Goal: Task Accomplishment & Management: Use online tool/utility

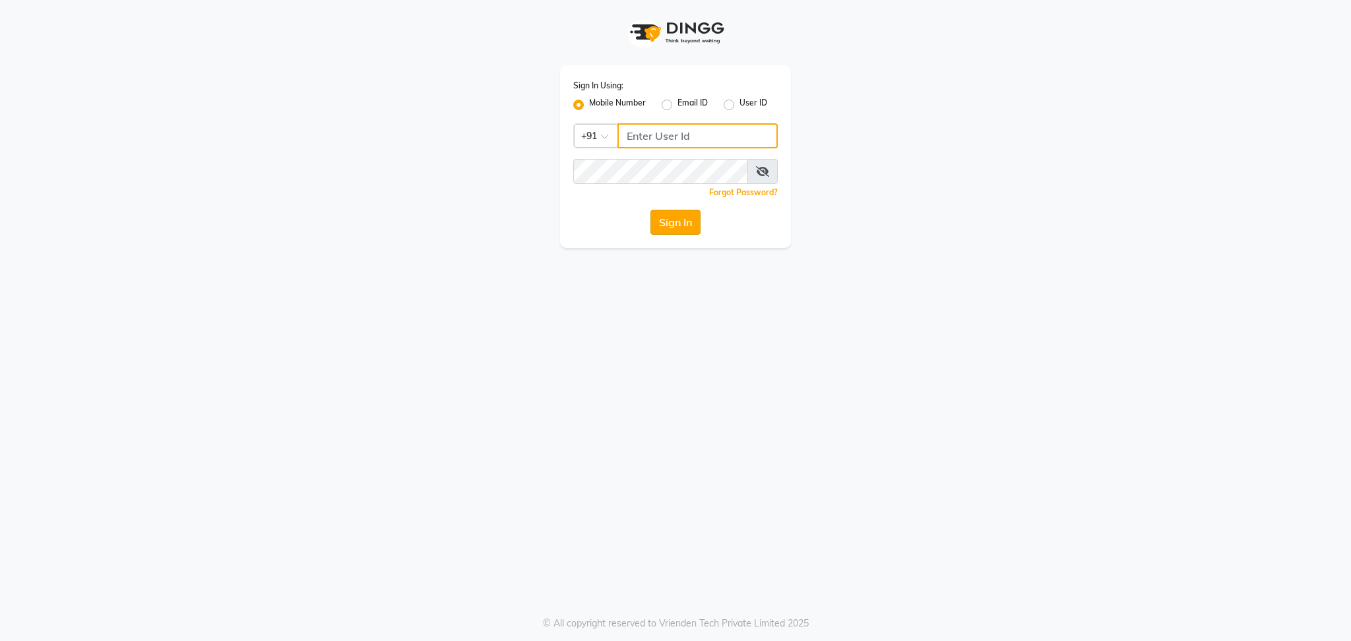
type input "9773671700"
click at [665, 215] on button "Sign In" at bounding box center [676, 222] width 50 height 25
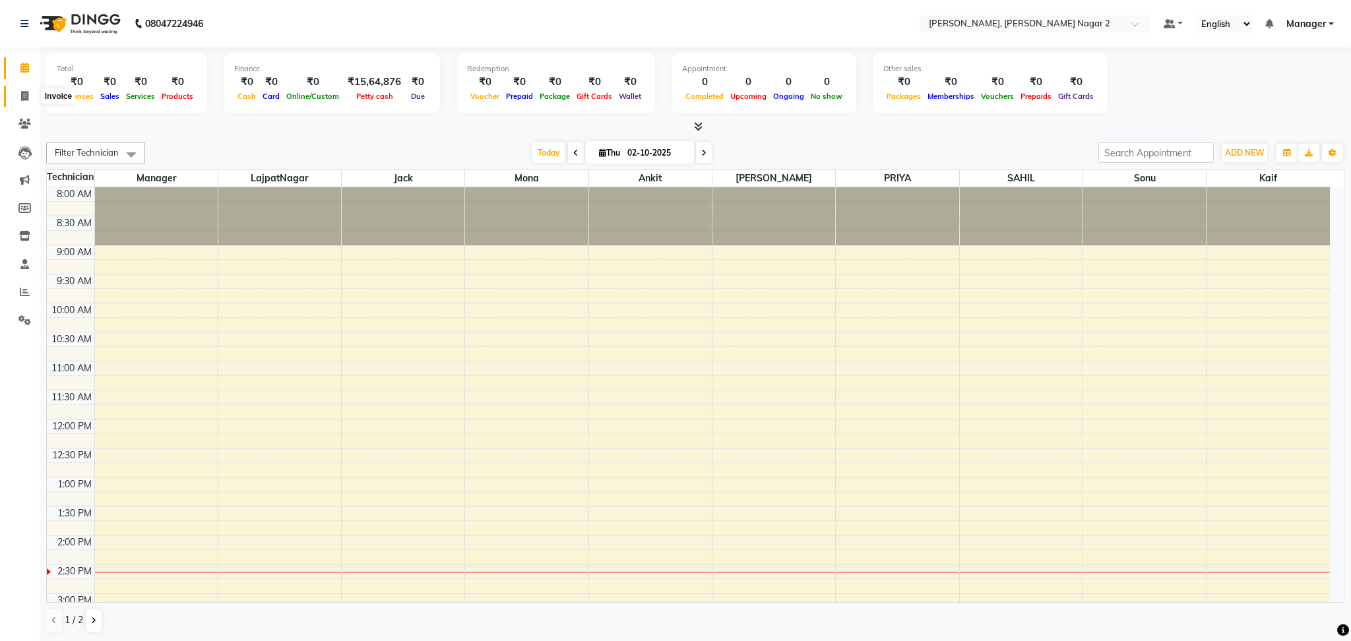
click at [19, 99] on span at bounding box center [24, 96] width 23 height 15
select select "service"
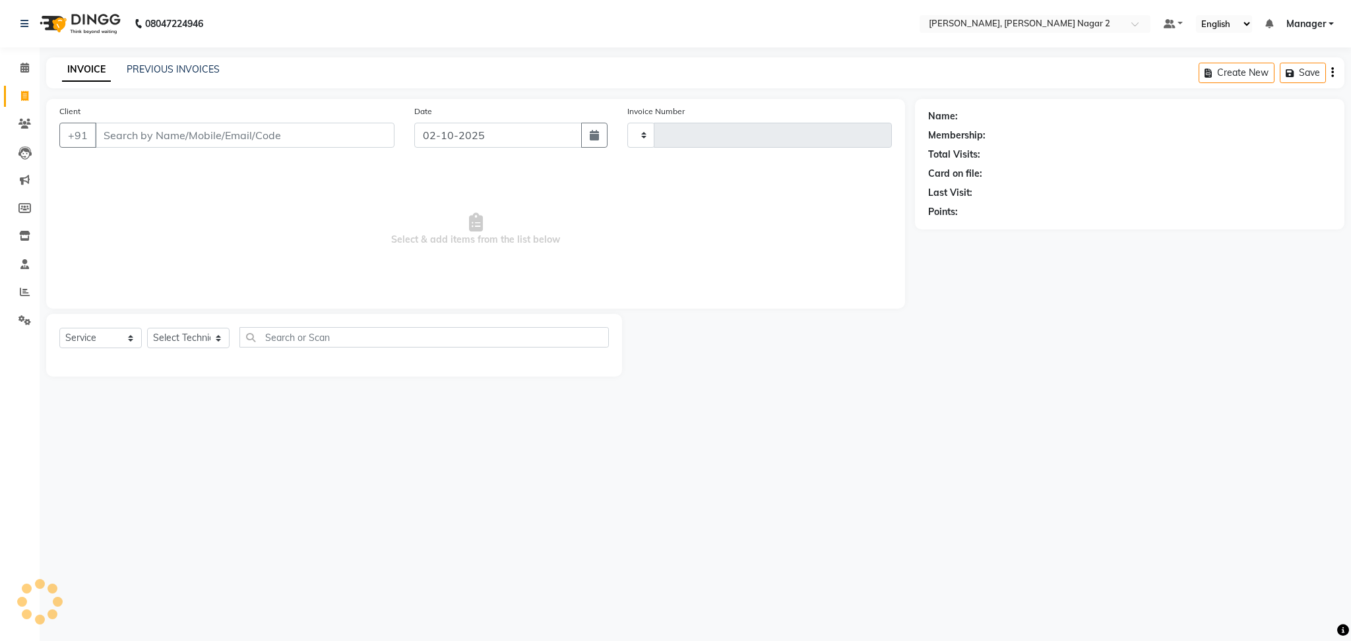
type input "2299"
select select "4241"
click at [160, 69] on link "PREVIOUS INVOICES" at bounding box center [173, 69] width 93 height 12
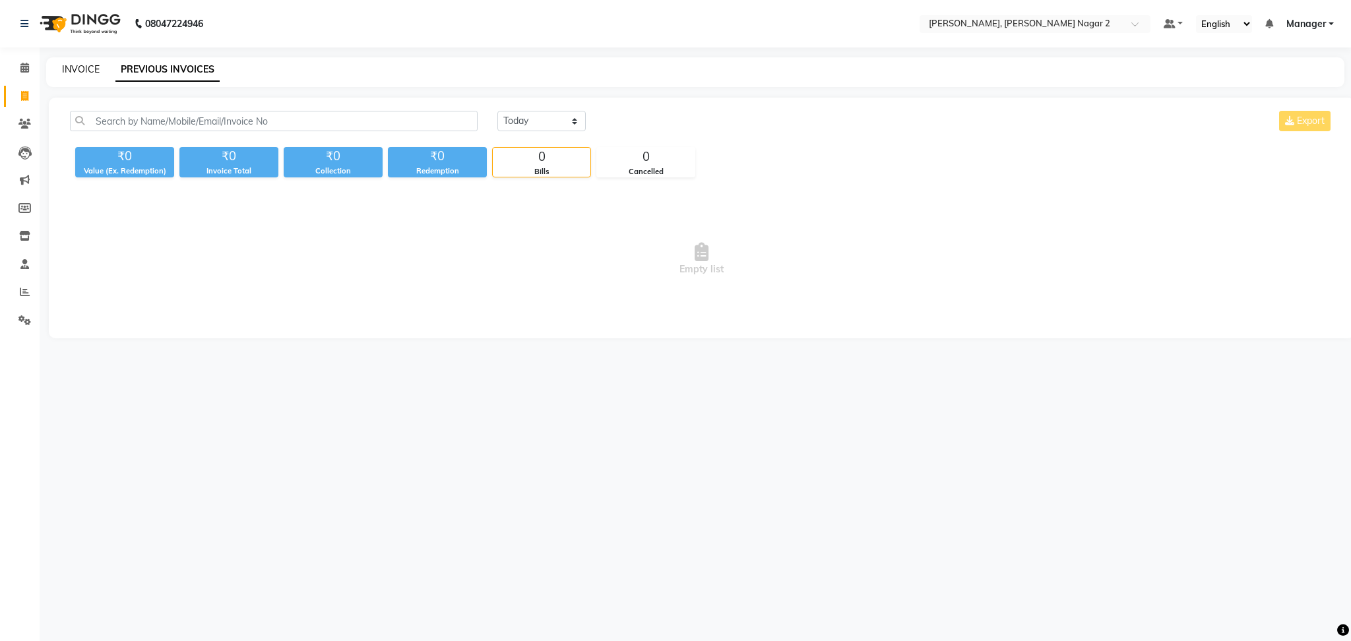
click at [73, 63] on link "INVOICE" at bounding box center [81, 69] width 38 height 12
select select "4241"
select select "service"
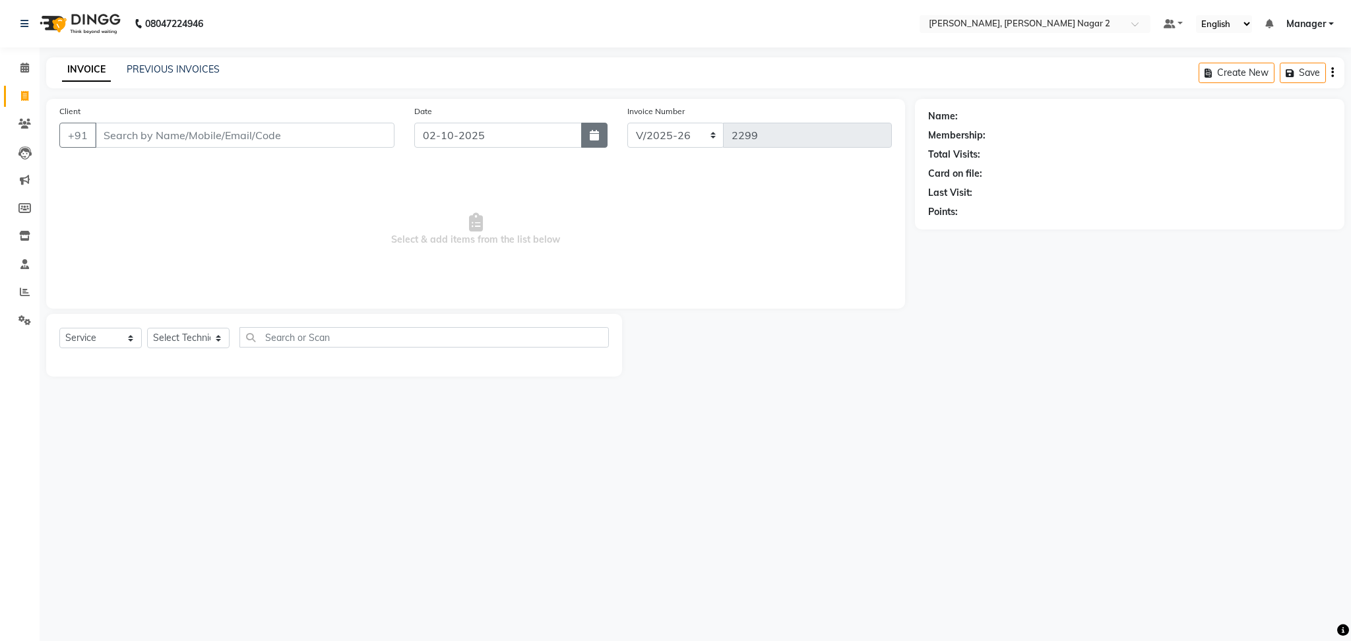
click at [588, 139] on button "button" at bounding box center [594, 135] width 26 height 25
select select "10"
select select "2025"
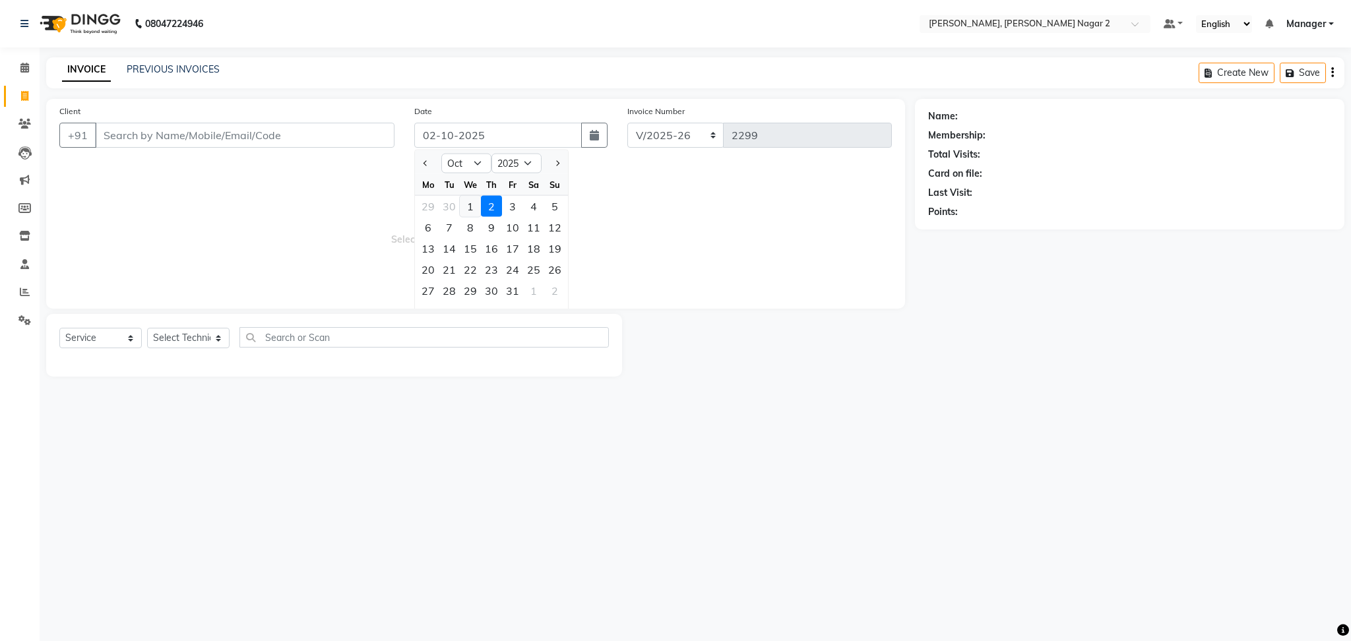
click at [469, 203] on div "1" at bounding box center [470, 206] width 21 height 21
type input "01-10-2025"
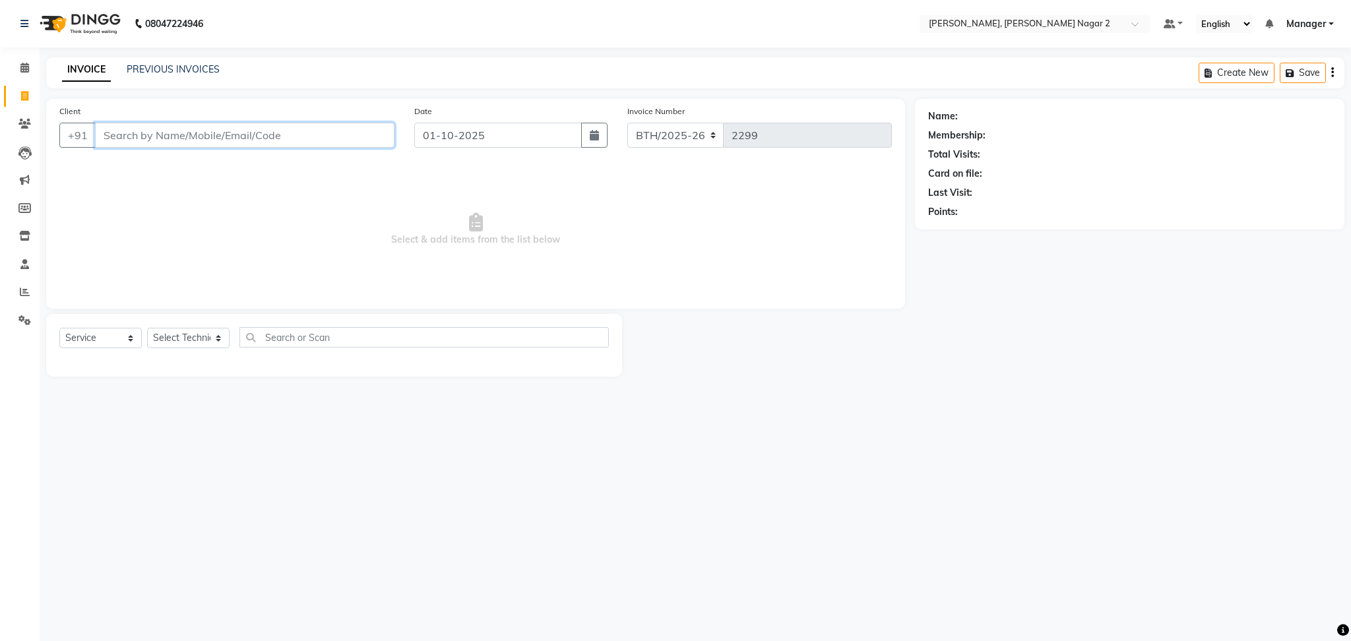
click at [194, 137] on input "Client" at bounding box center [245, 135] width 300 height 25
click at [191, 69] on link "PREVIOUS INVOICES" at bounding box center [173, 69] width 93 height 12
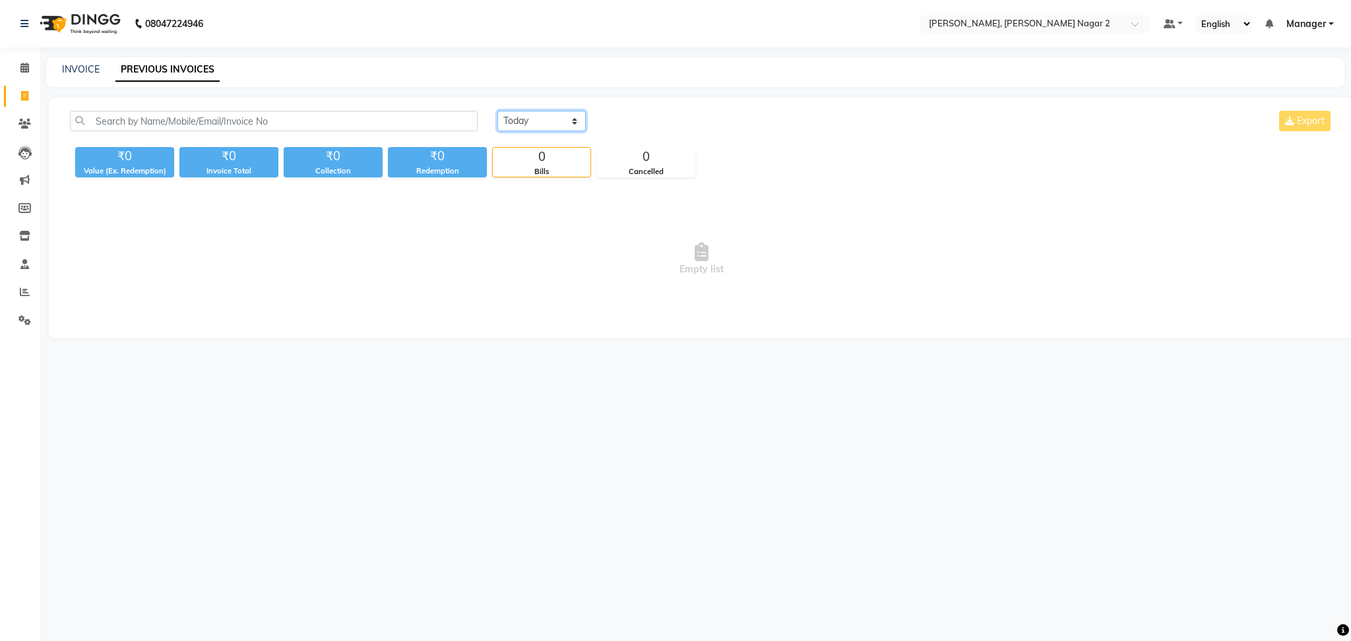
click at [530, 115] on select "[DATE] [DATE] Custom Range" at bounding box center [542, 121] width 88 height 20
select select "[DATE]"
click at [498, 111] on select "[DATE] [DATE] Custom Range" at bounding box center [542, 121] width 88 height 20
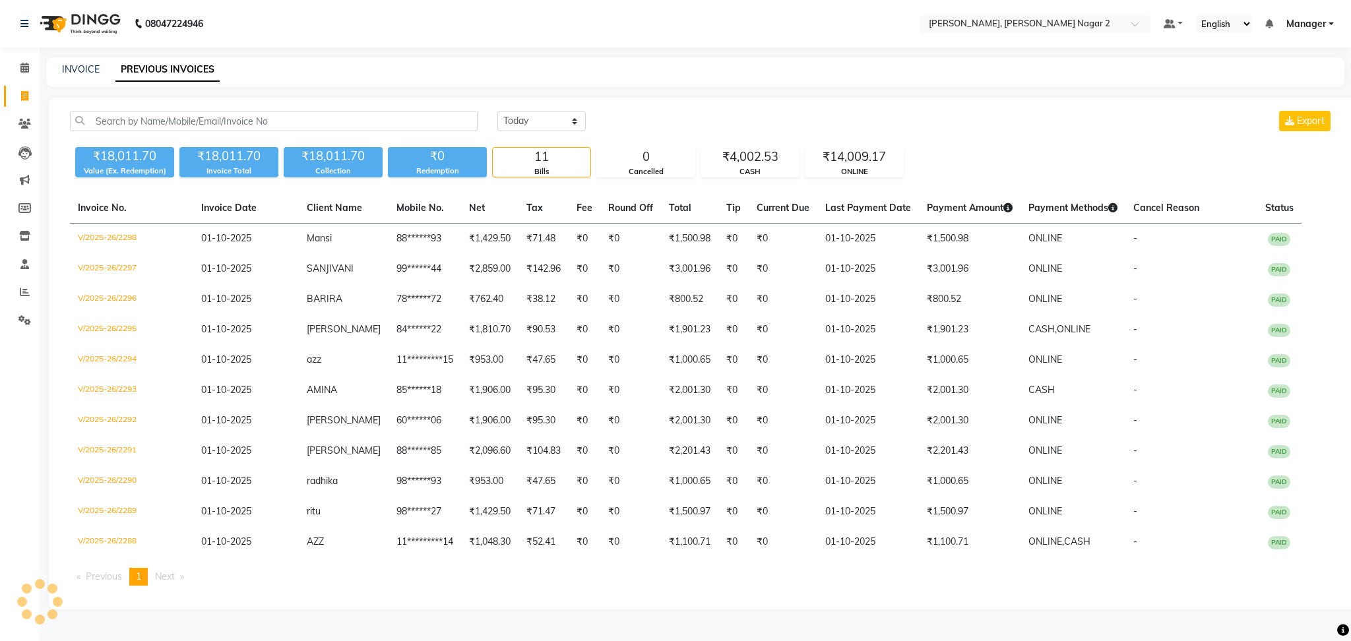
click at [527, 160] on div "11" at bounding box center [542, 157] width 98 height 18
click at [71, 72] on link "INVOICE" at bounding box center [81, 69] width 38 height 12
select select "service"
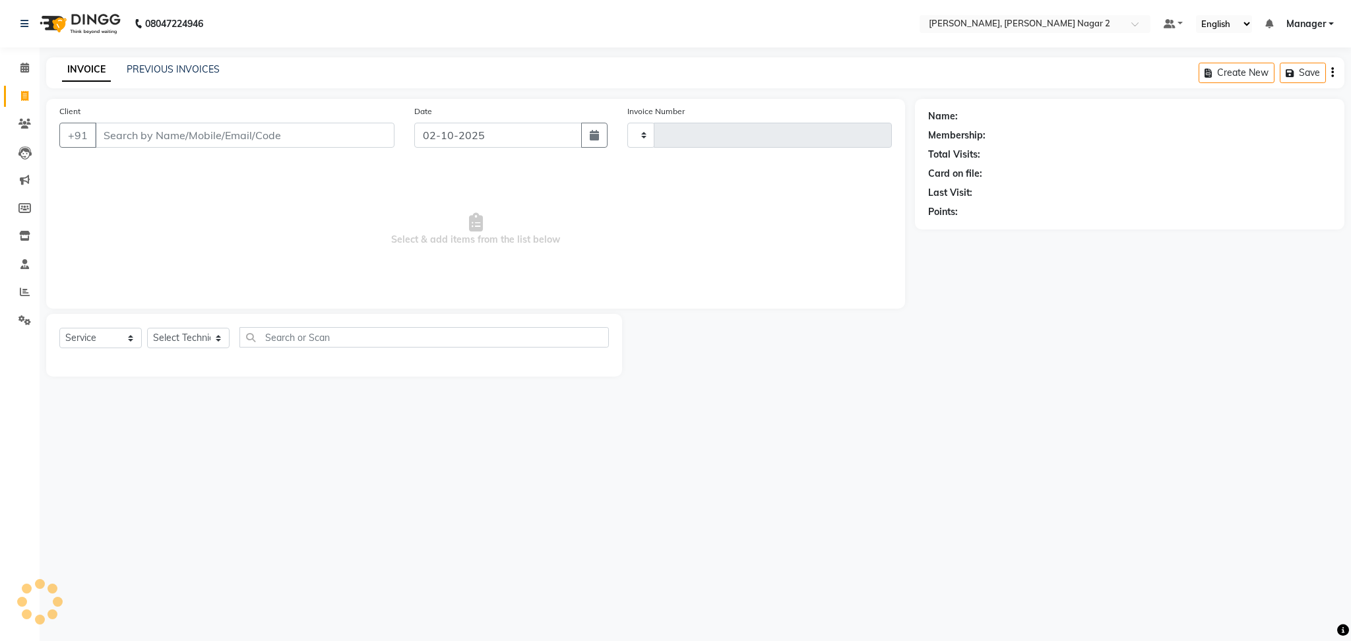
type input "2299"
select select "4241"
click at [521, 140] on input "02-10-2025" at bounding box center [498, 135] width 168 height 25
select select "10"
select select "2025"
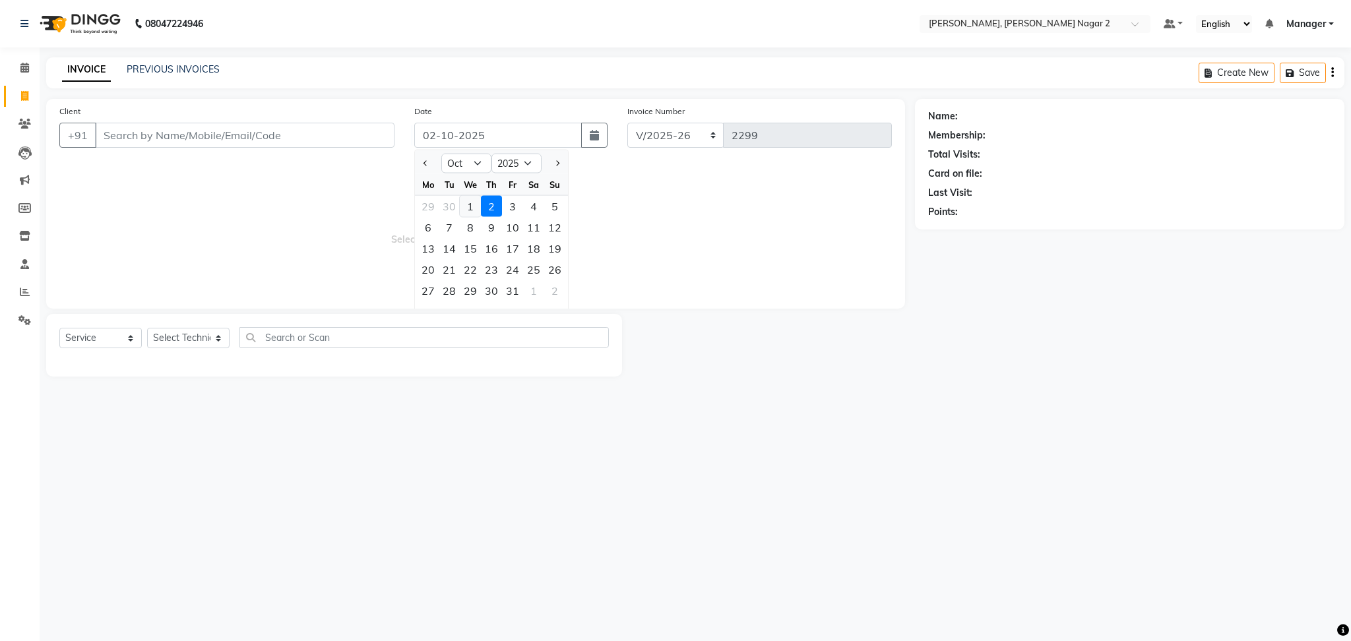
click at [466, 205] on div "1" at bounding box center [470, 206] width 21 height 21
type input "01-10-2025"
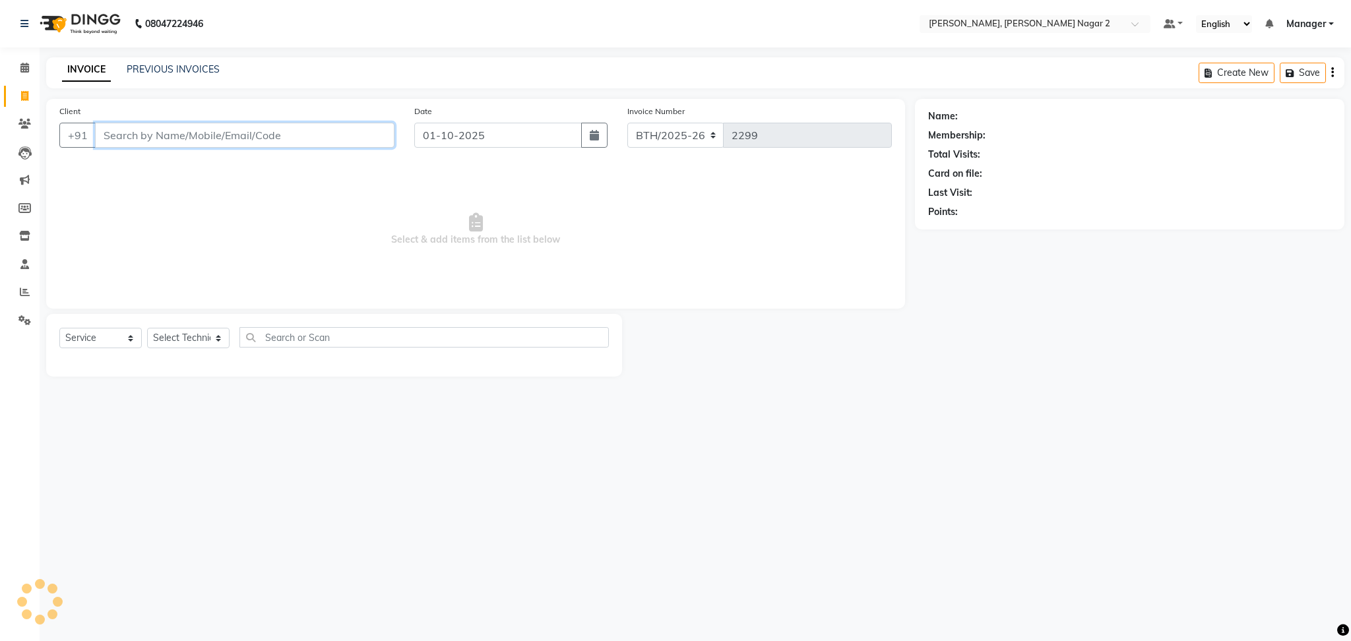
click at [199, 139] on input "Client" at bounding box center [245, 135] width 300 height 25
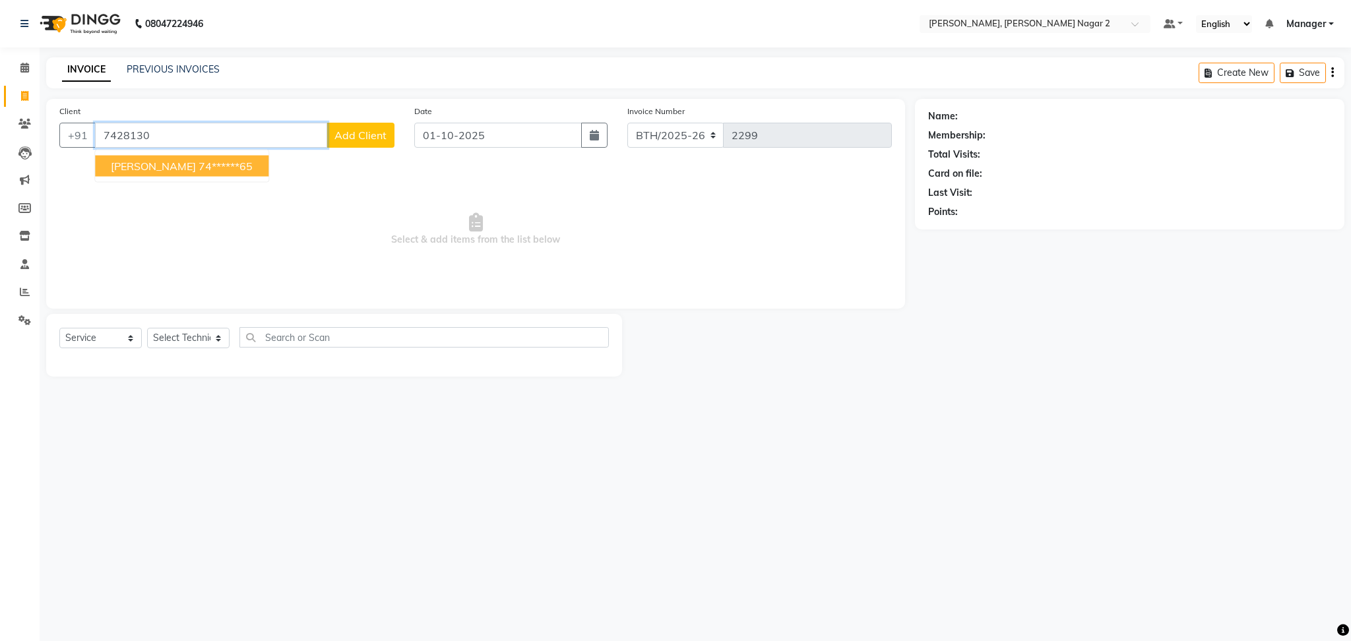
click at [199, 162] on ngb-highlight "74******65" at bounding box center [226, 166] width 54 height 13
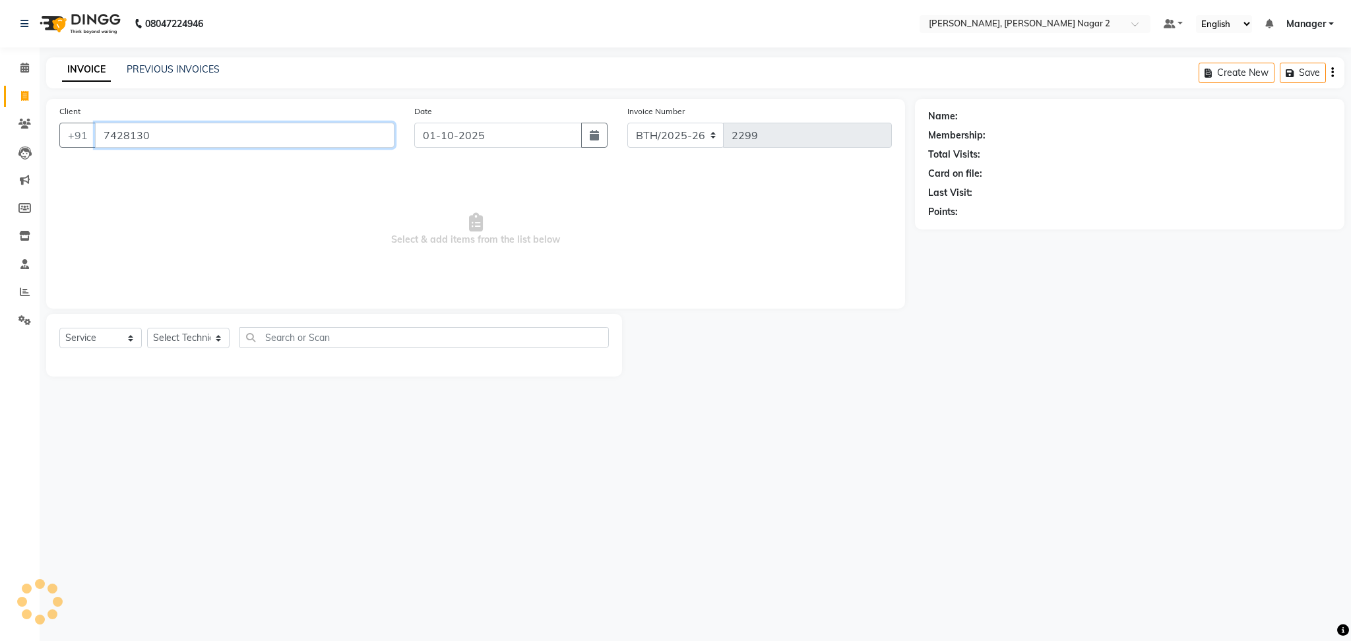
type input "74******65"
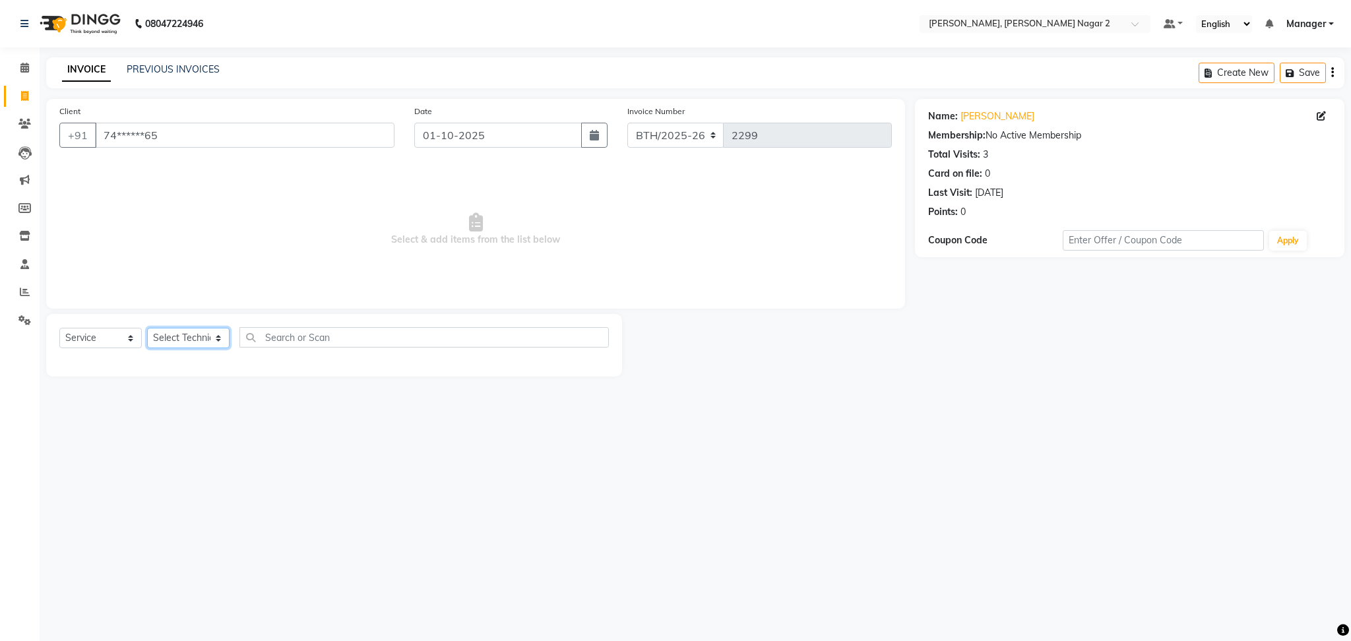
click at [164, 337] on select "Select Technician Ankit [PERSON_NAME] Manager [PERSON_NAME] [PERSON_NAME] [PERS…" at bounding box center [188, 338] width 82 height 20
select select "89545"
click at [147, 329] on select "Select Technician Ankit [PERSON_NAME] Manager [PERSON_NAME] [PERSON_NAME] [PERS…" at bounding box center [188, 338] width 82 height 20
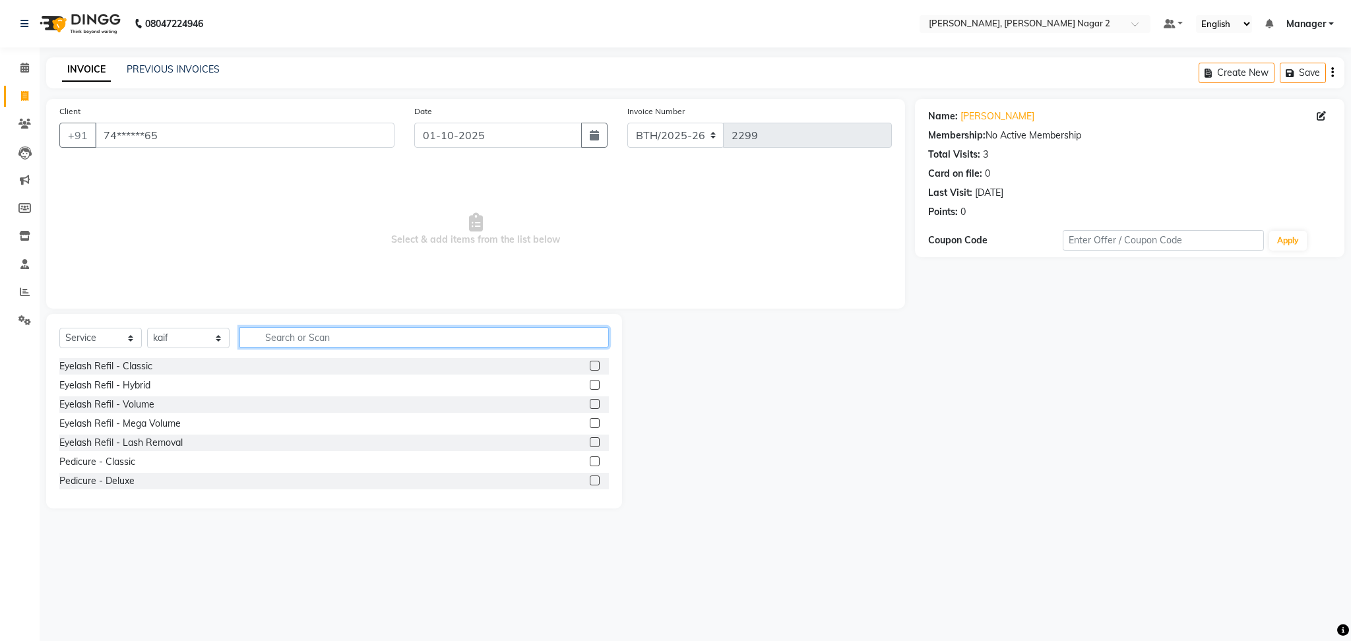
click at [291, 341] on input "text" at bounding box center [425, 337] width 370 height 20
type input "xt"
click at [590, 367] on label at bounding box center [595, 366] width 10 height 10
click at [590, 367] on input "checkbox" at bounding box center [594, 366] width 9 height 9
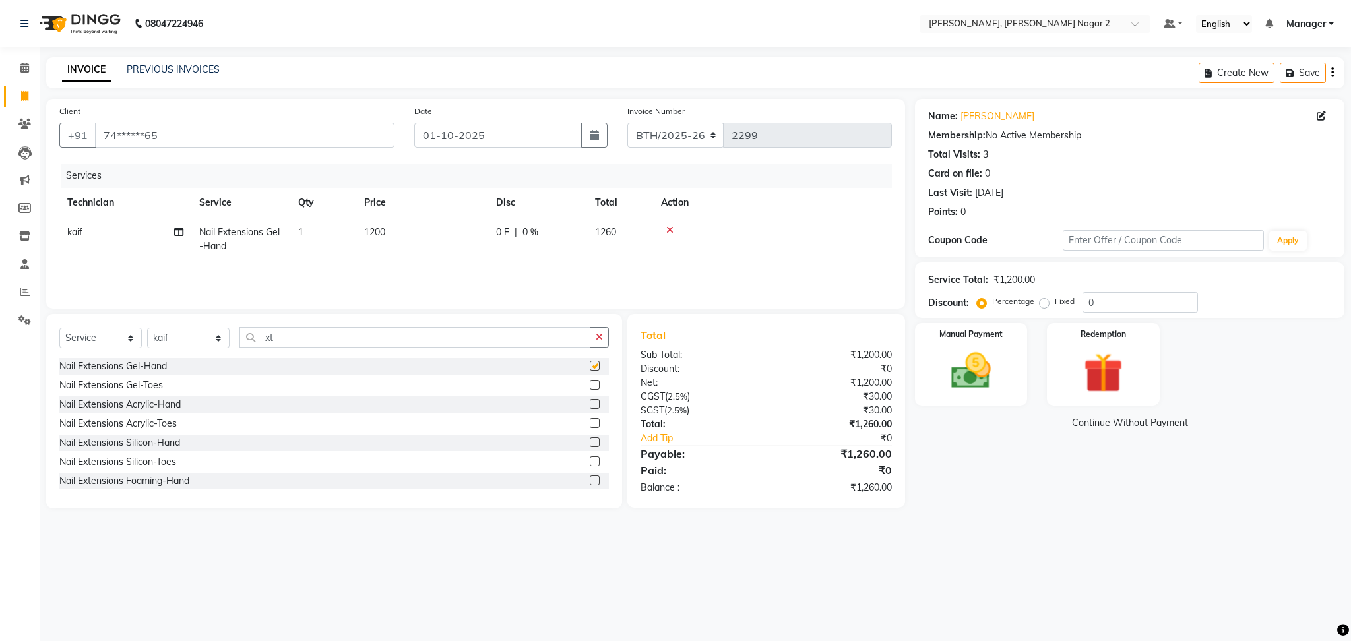
checkbox input "false"
click at [484, 238] on td "1200" at bounding box center [422, 240] width 132 height 44
select select "89545"
click at [484, 238] on input "1200" at bounding box center [484, 236] width 116 height 20
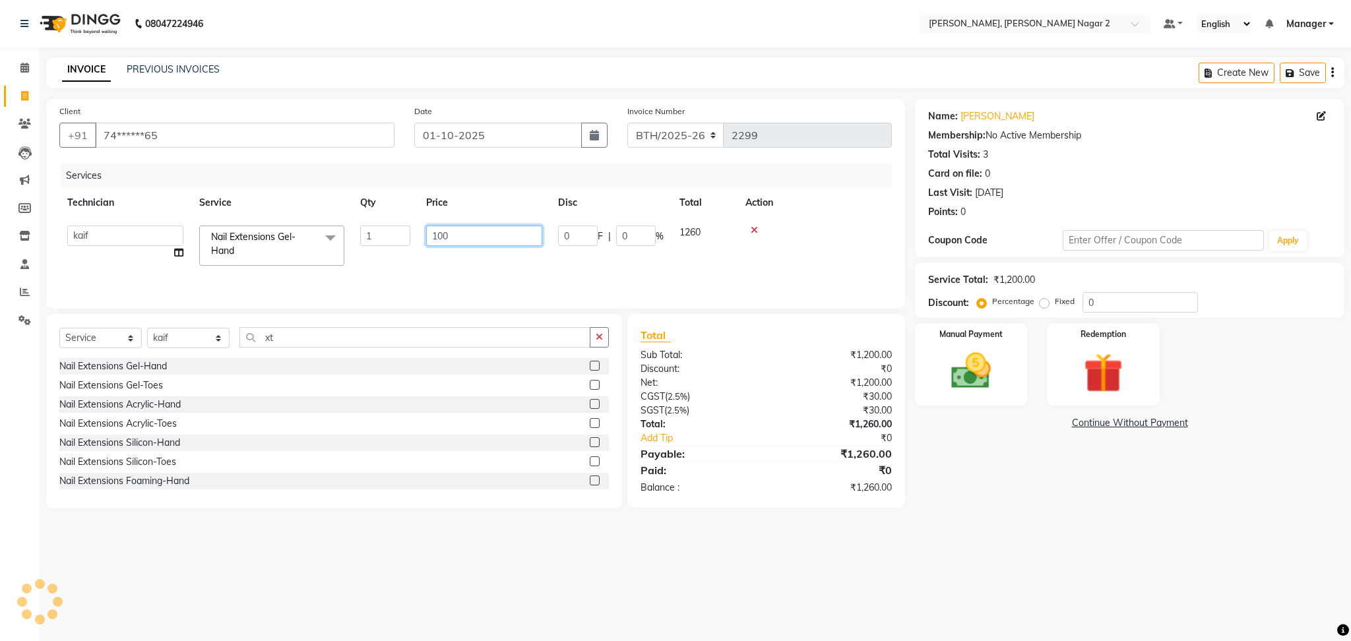
type input "1000"
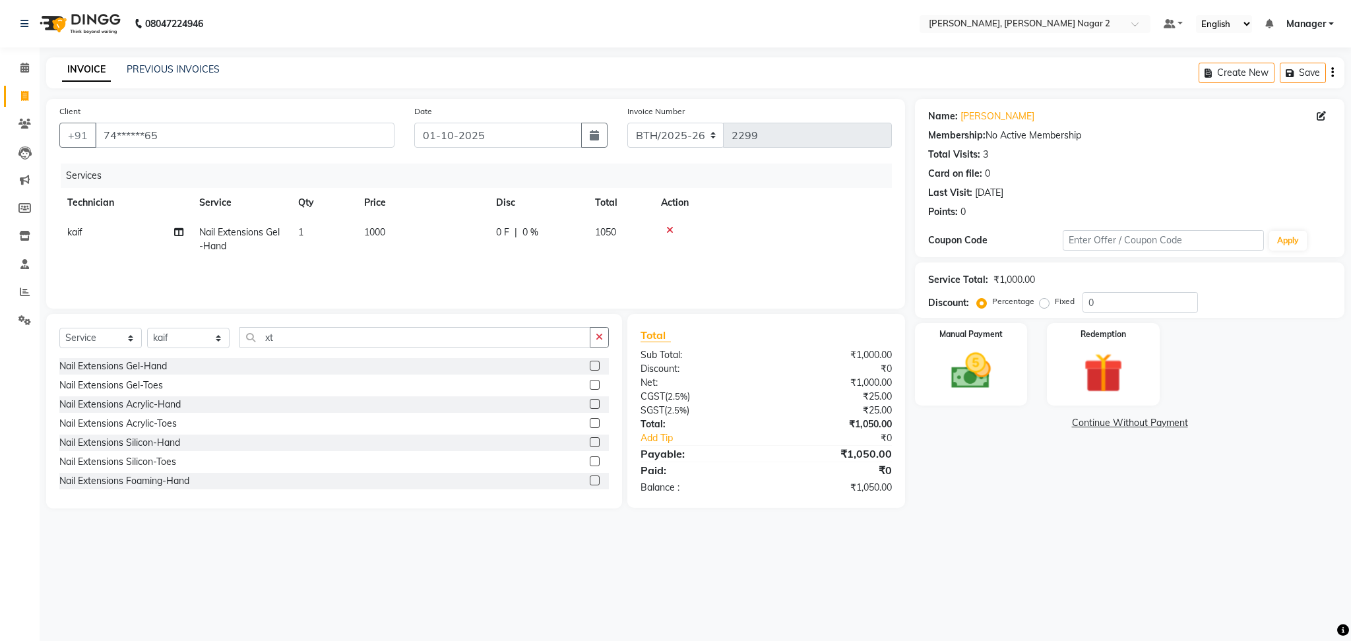
click at [646, 239] on td "1050" at bounding box center [620, 240] width 66 height 44
select select "89545"
click at [646, 239] on input "0" at bounding box center [636, 236] width 40 height 20
type input "4.7"
click at [1280, 341] on div "Manual Payment Redemption" at bounding box center [1129, 364] width 449 height 82
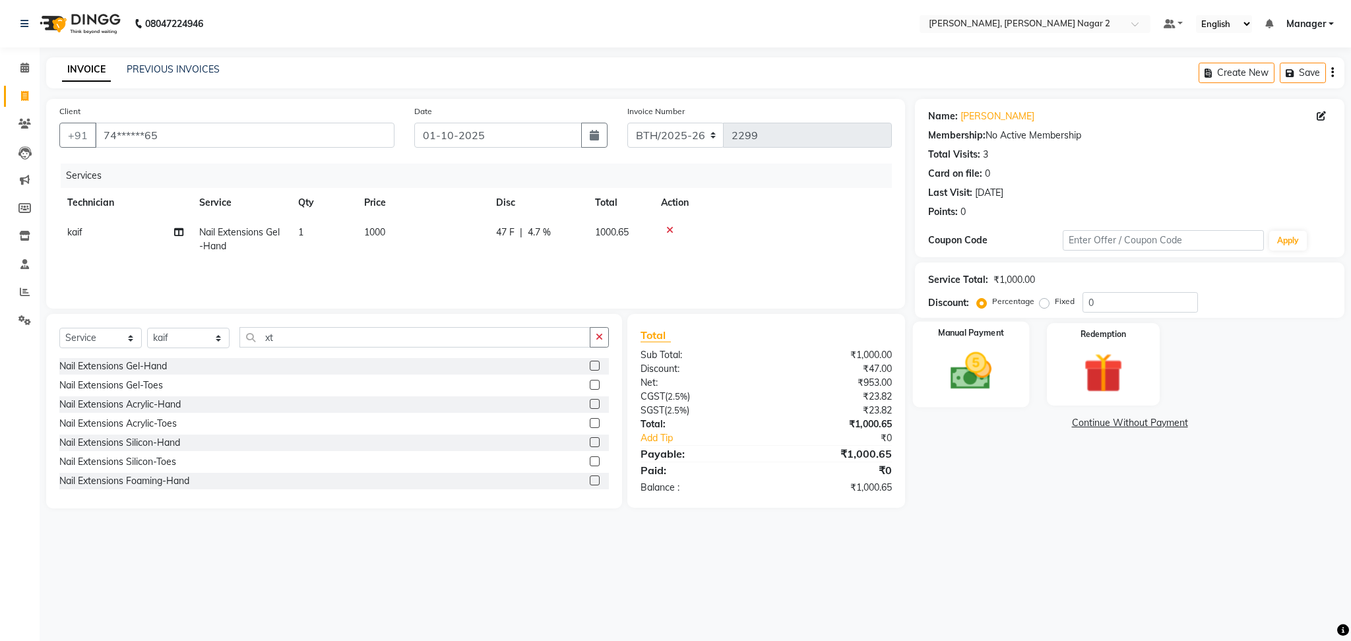
click at [963, 362] on img at bounding box center [971, 372] width 67 height 48
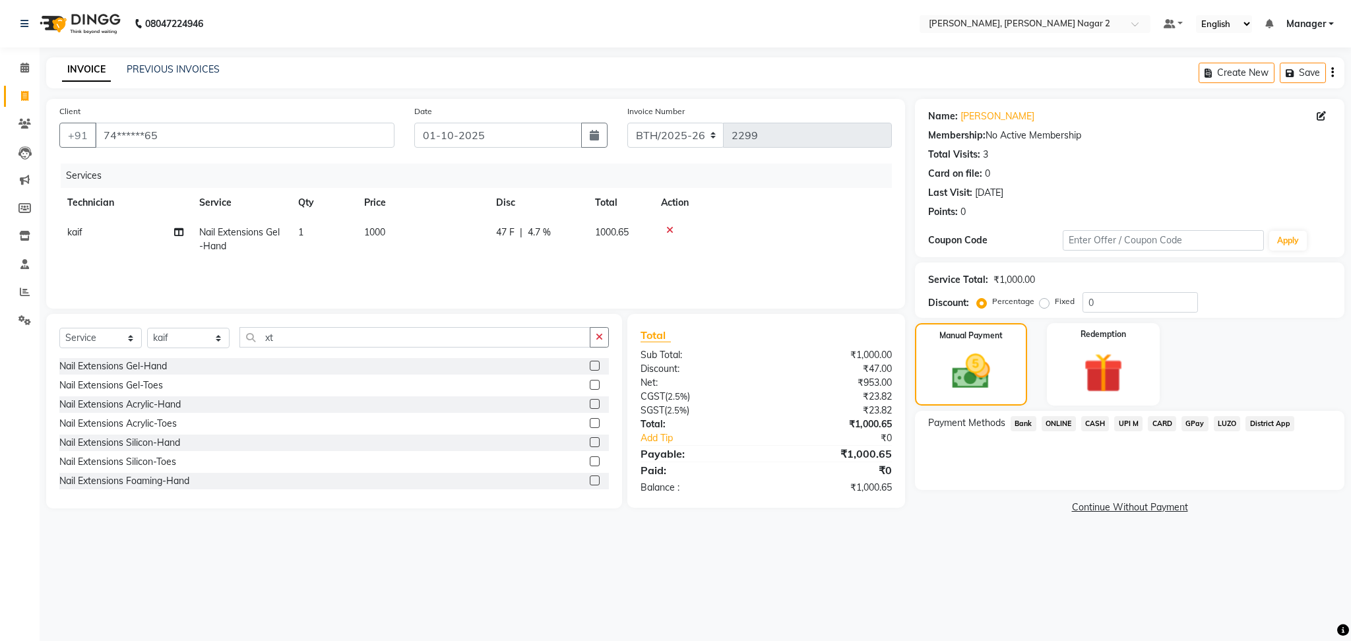
click at [1047, 422] on span "ONLINE" at bounding box center [1059, 423] width 34 height 15
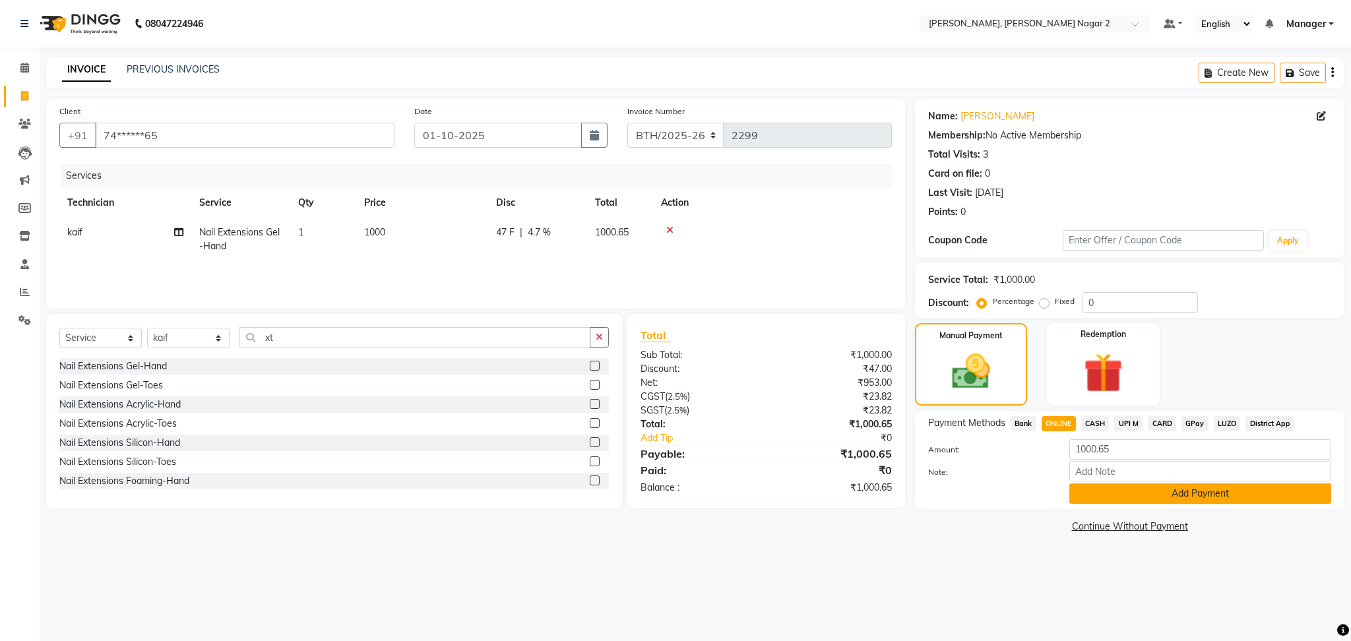
click at [1113, 486] on button "Add Payment" at bounding box center [1201, 494] width 262 height 20
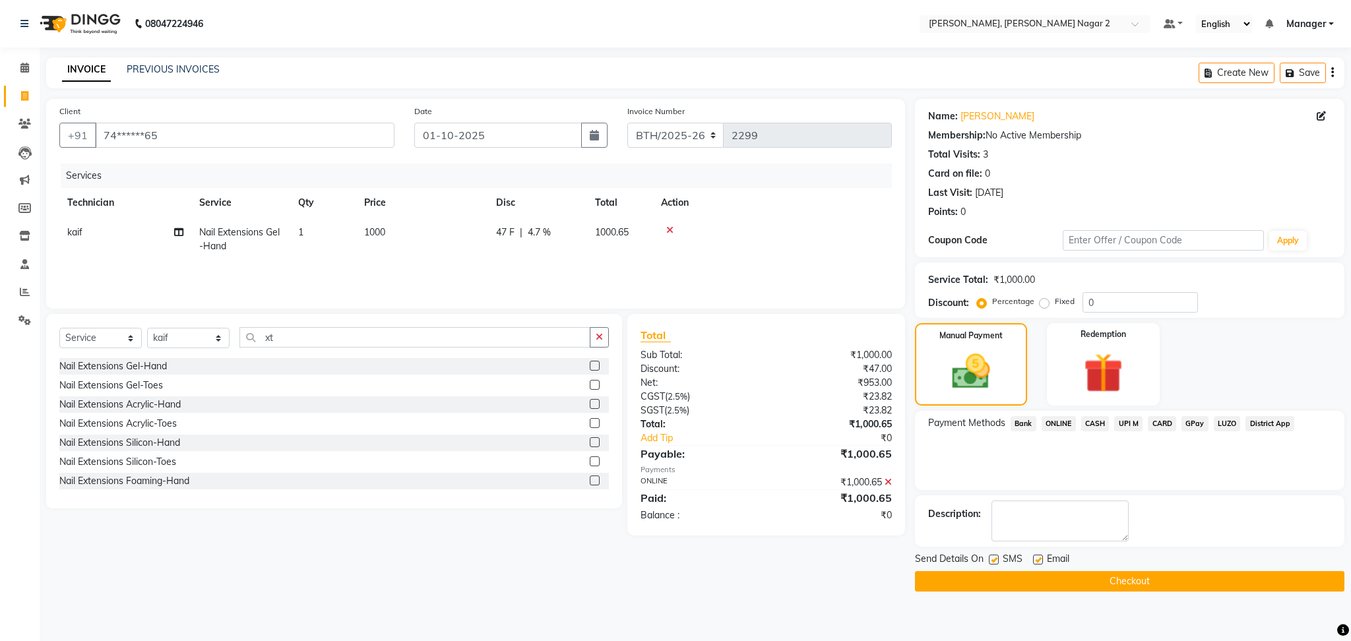
click at [1144, 579] on button "Checkout" at bounding box center [1130, 581] width 430 height 20
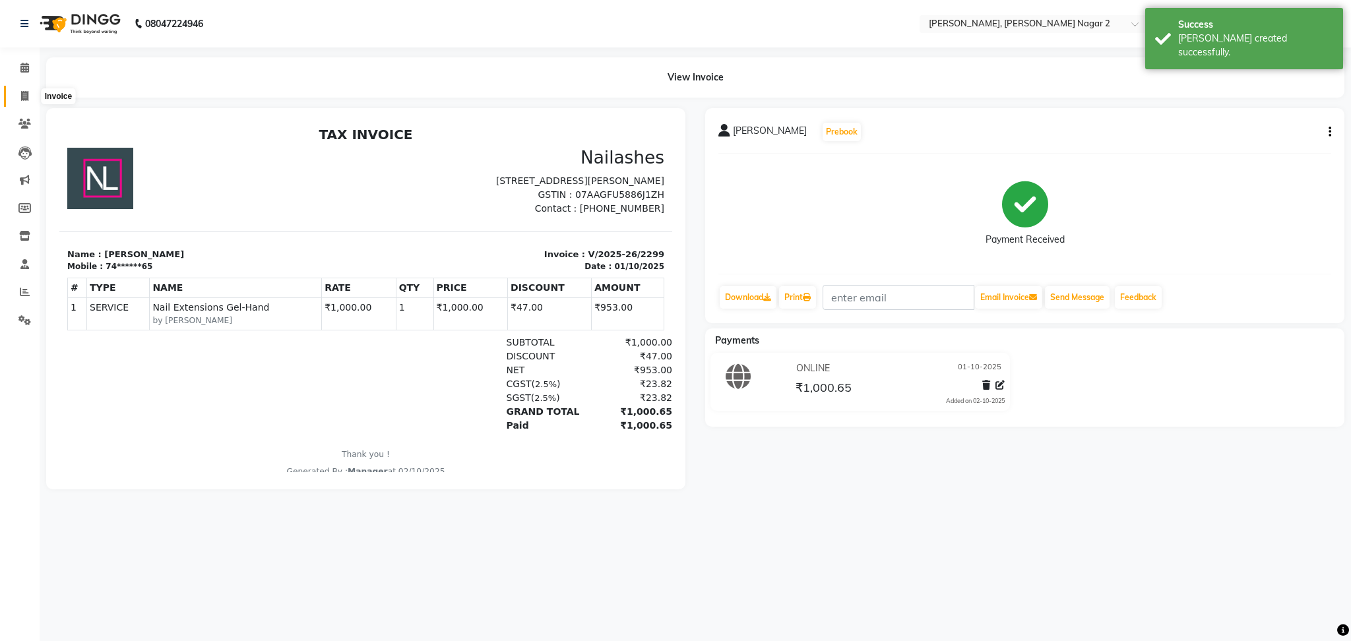
click at [26, 98] on icon at bounding box center [24, 96] width 7 height 10
select select "service"
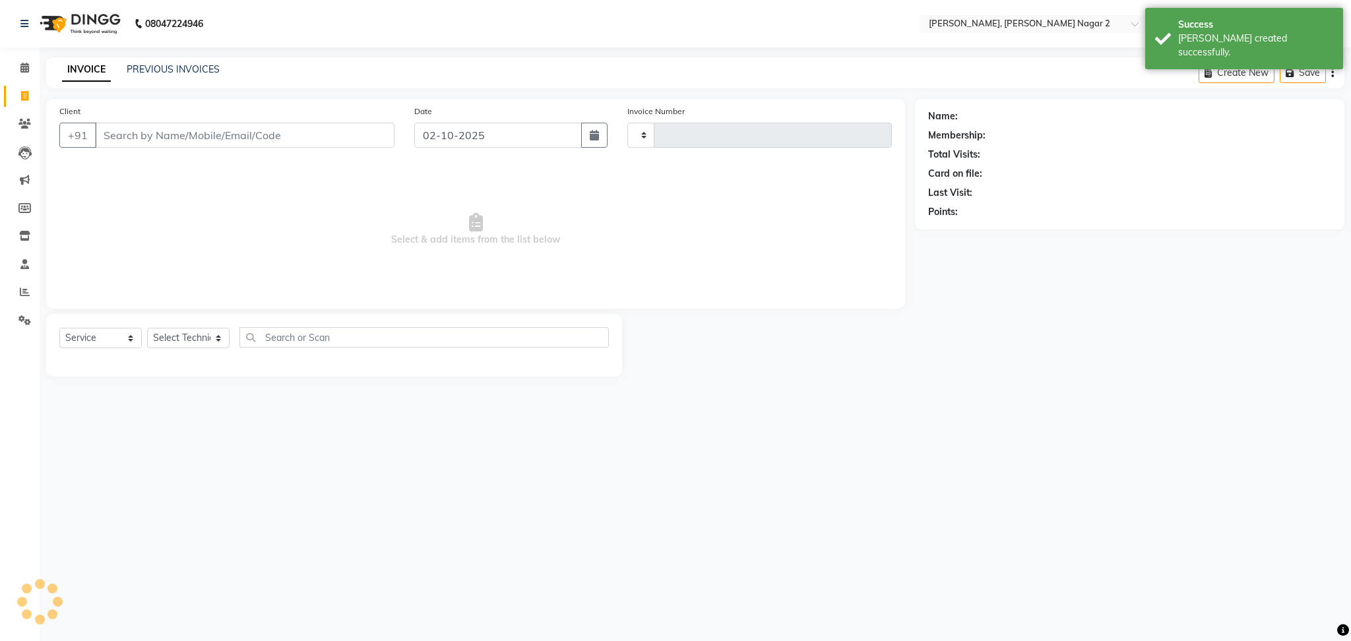
type input "2300"
select select "4241"
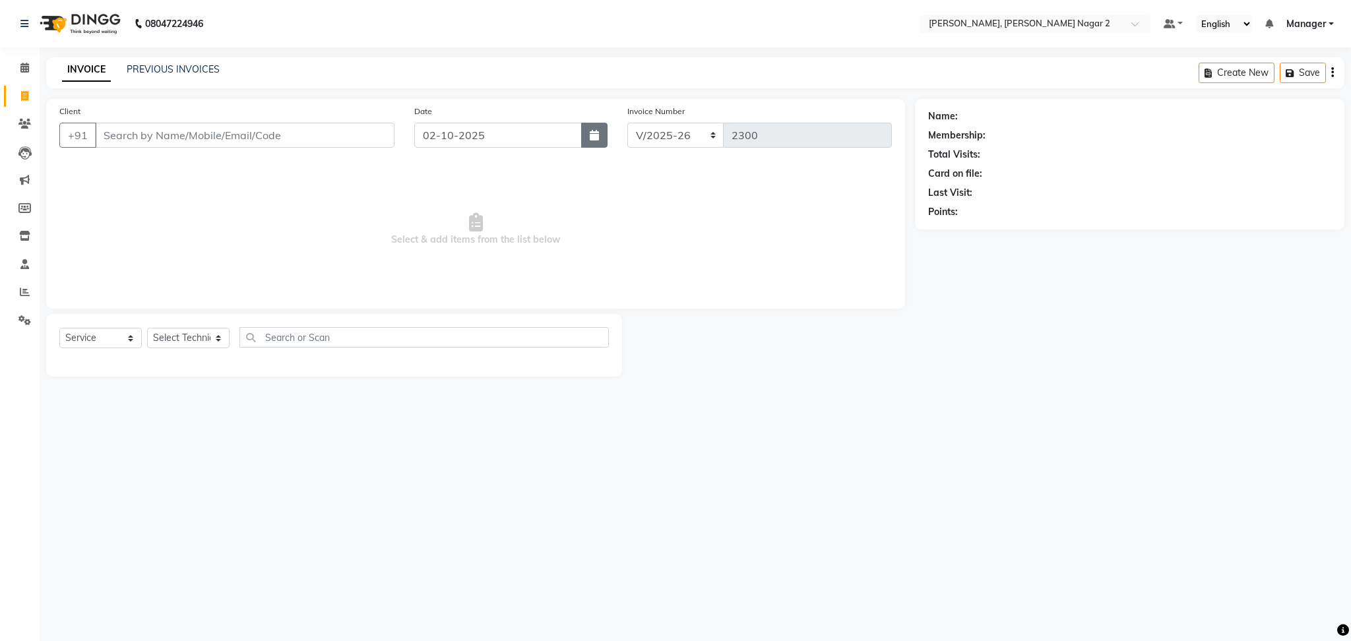
click at [589, 141] on button "button" at bounding box center [594, 135] width 26 height 25
select select "10"
select select "2025"
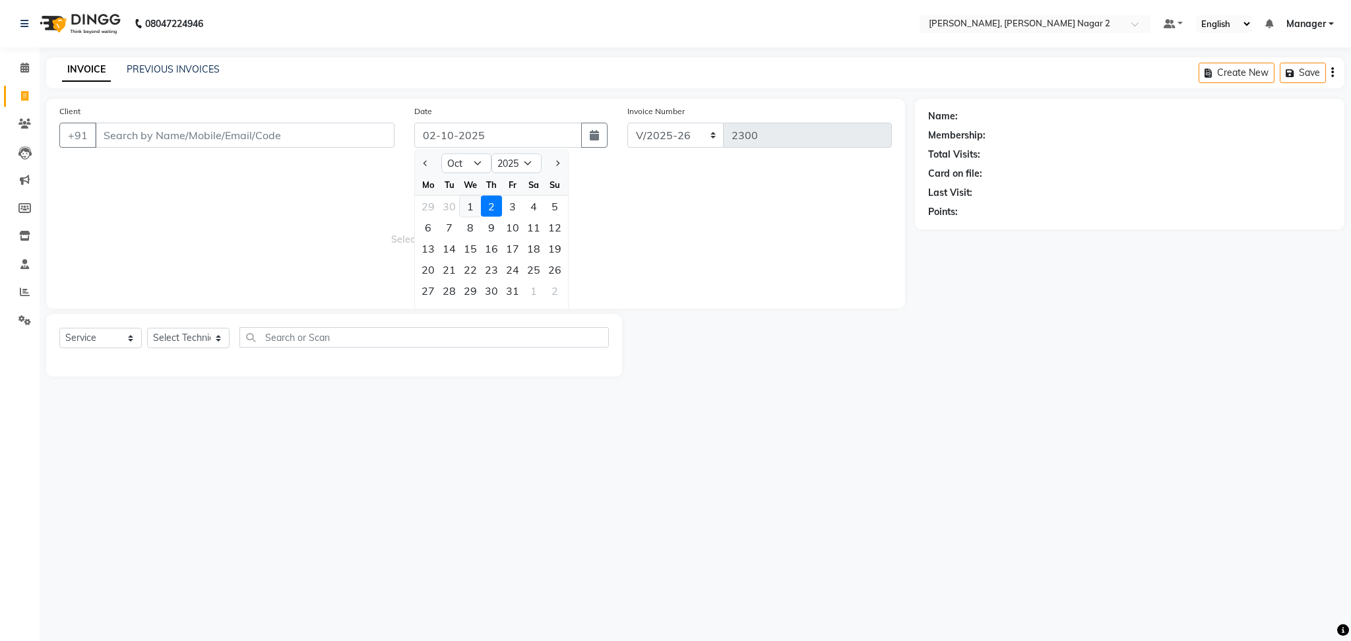
click at [467, 202] on div "1" at bounding box center [470, 206] width 21 height 21
type input "01-10-2025"
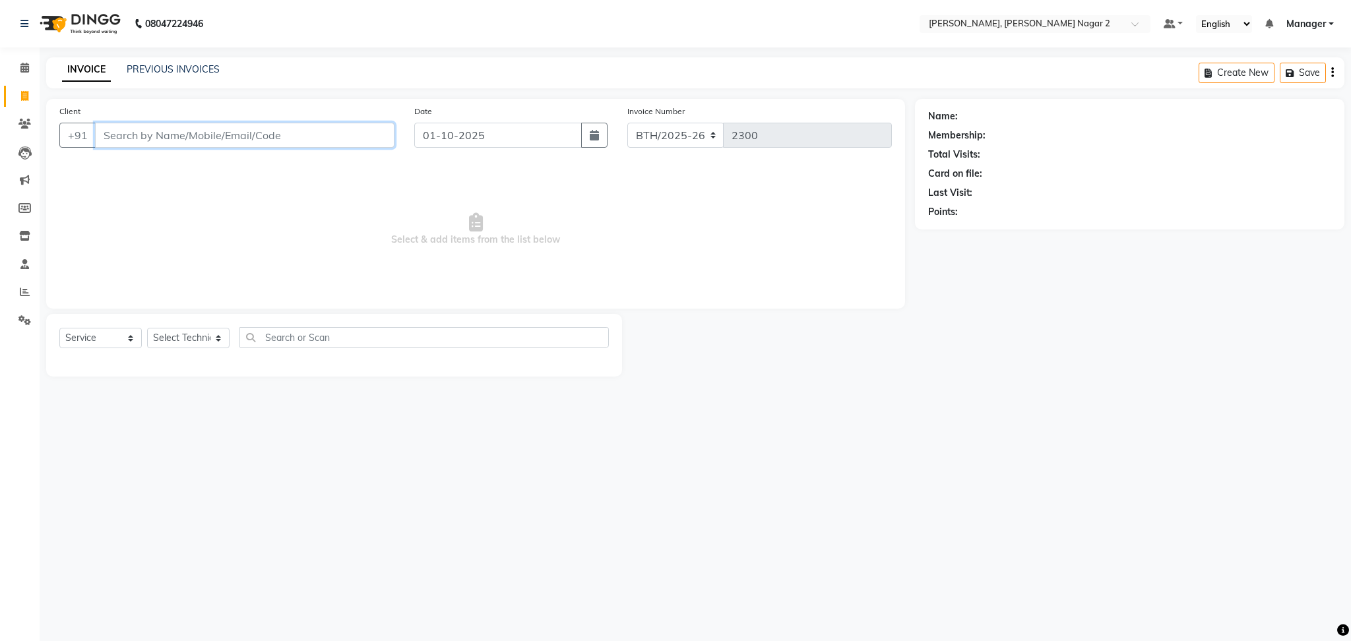
click at [205, 133] on input "Client" at bounding box center [245, 135] width 300 height 25
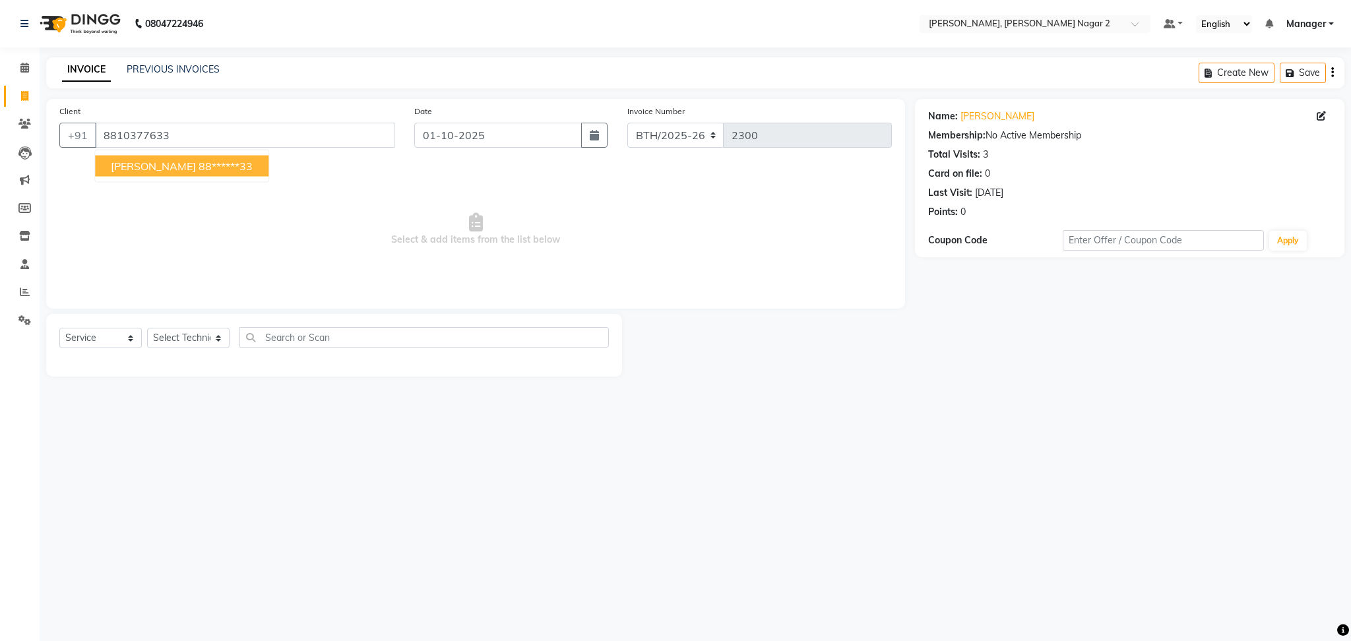
click at [199, 168] on ngb-highlight "88******33" at bounding box center [226, 166] width 54 height 13
type input "88******33"
click at [178, 343] on select "Select Technician Ankit [PERSON_NAME] Manager [PERSON_NAME] [PERSON_NAME] [PERS…" at bounding box center [188, 338] width 82 height 20
select select "75962"
click at [147, 329] on select "Select Technician Ankit [PERSON_NAME] Manager [PERSON_NAME] [PERSON_NAME] [PERS…" at bounding box center [188, 338] width 82 height 20
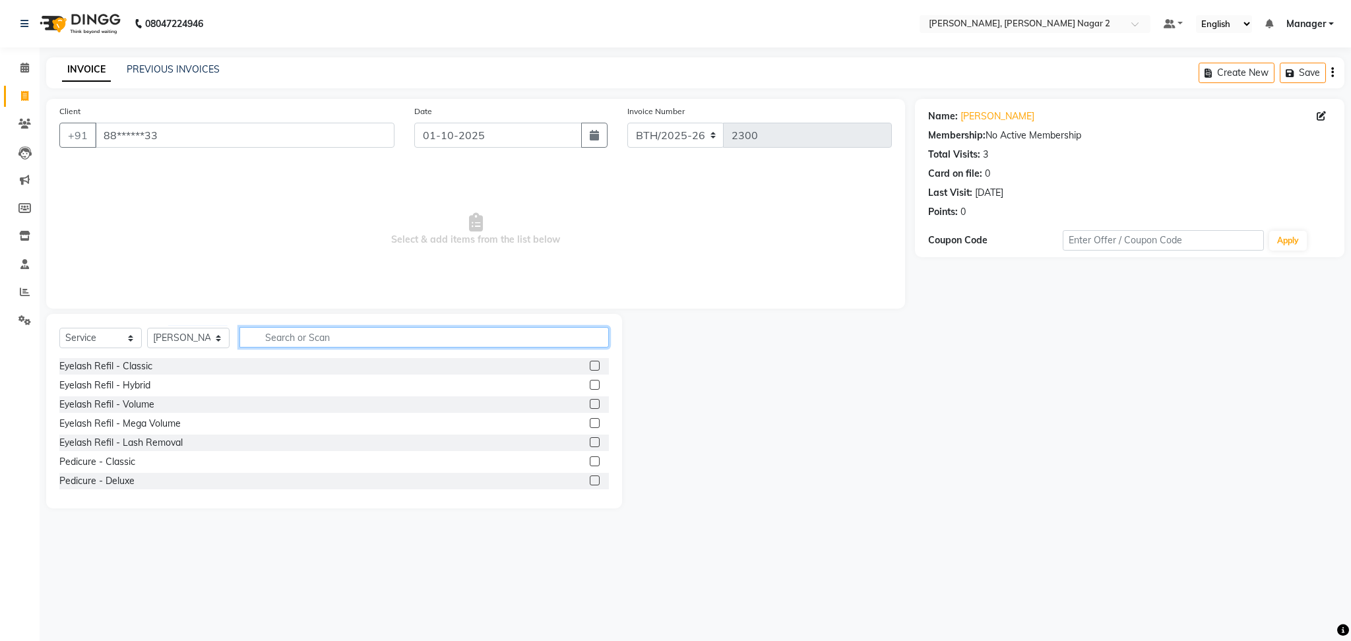
click at [271, 342] on input "text" at bounding box center [425, 337] width 370 height 20
type input "ext"
click at [590, 363] on label at bounding box center [595, 366] width 10 height 10
click at [590, 363] on input "checkbox" at bounding box center [594, 366] width 9 height 9
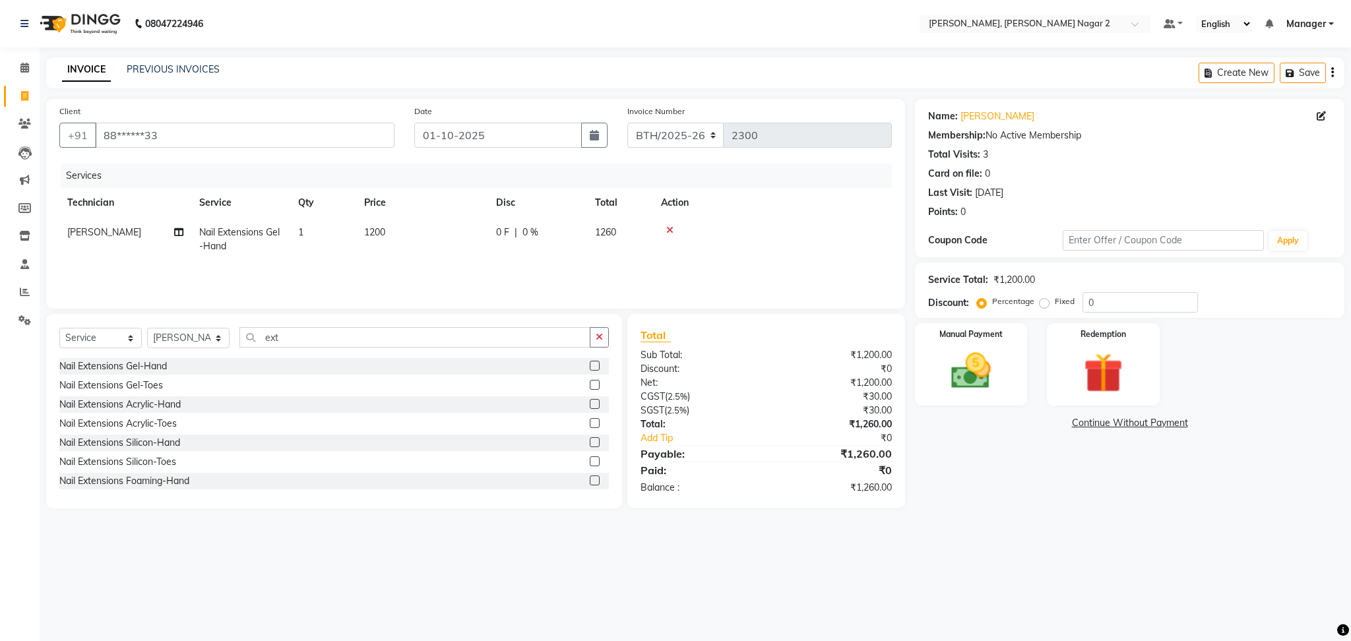
click at [590, 365] on label at bounding box center [595, 366] width 10 height 10
click at [590, 365] on input "checkbox" at bounding box center [594, 366] width 9 height 9
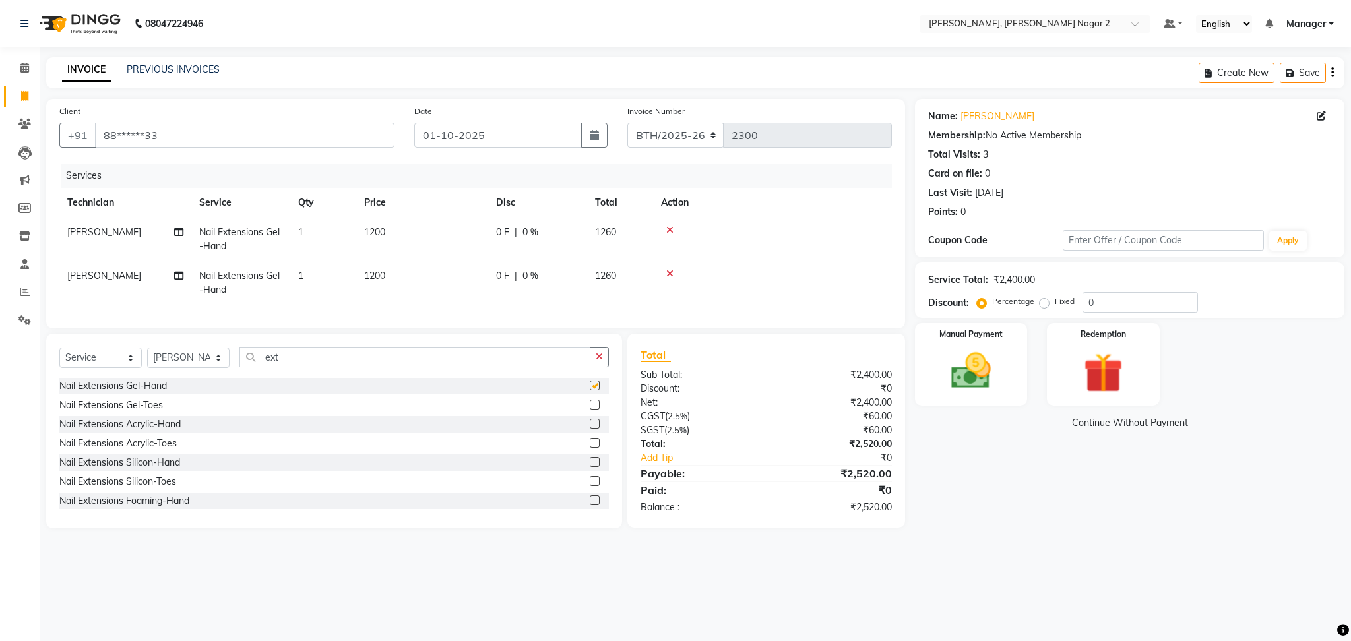
checkbox input "false"
click at [484, 234] on td "1200" at bounding box center [422, 240] width 132 height 44
select select "75962"
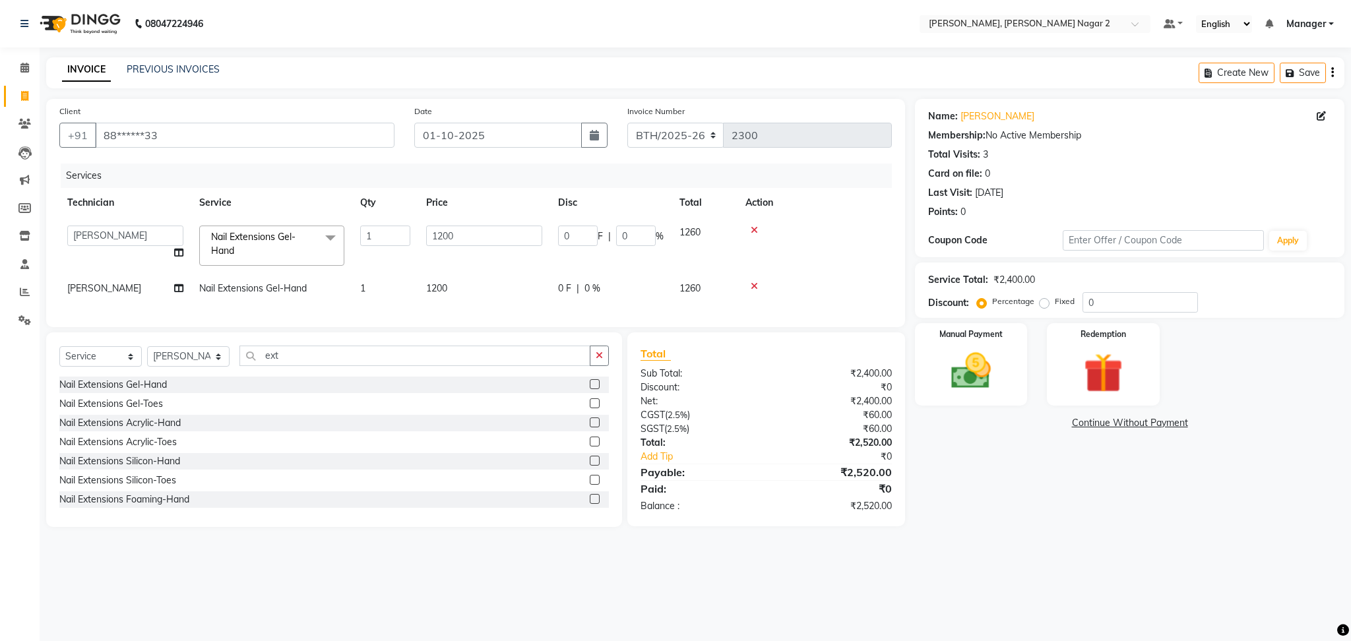
click at [484, 234] on input "1200" at bounding box center [484, 236] width 116 height 20
type input "1700"
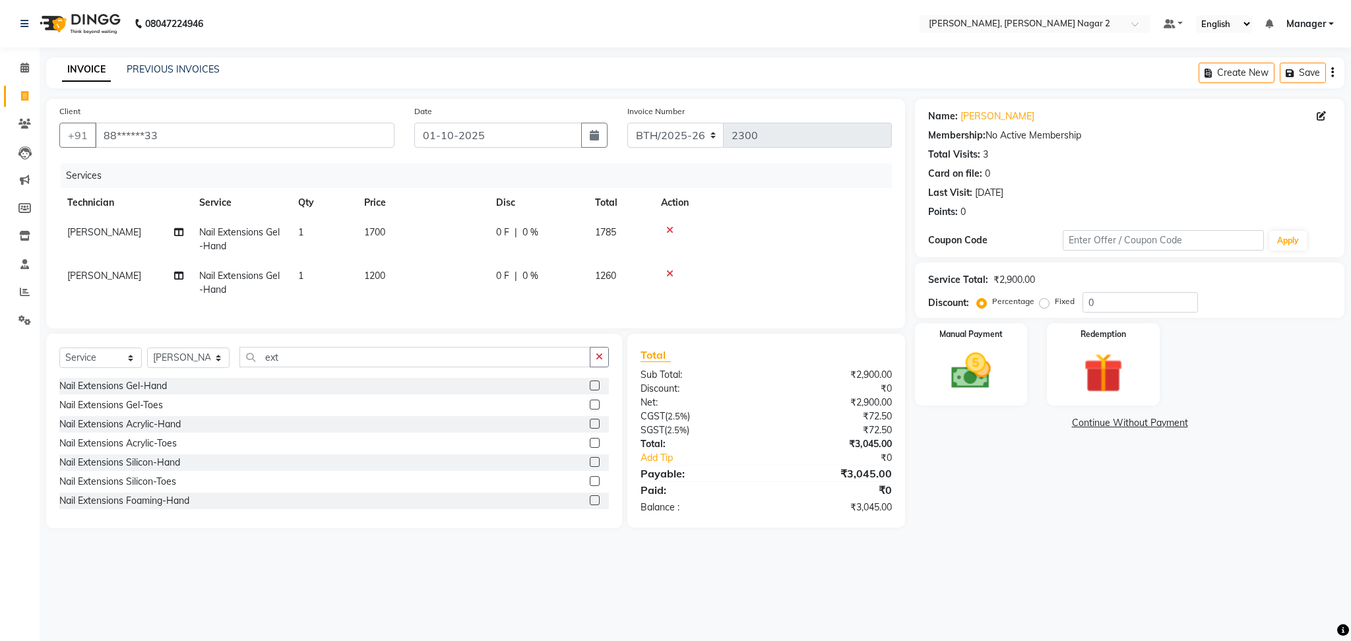
click at [642, 238] on td "1785" at bounding box center [620, 240] width 66 height 44
select select "75962"
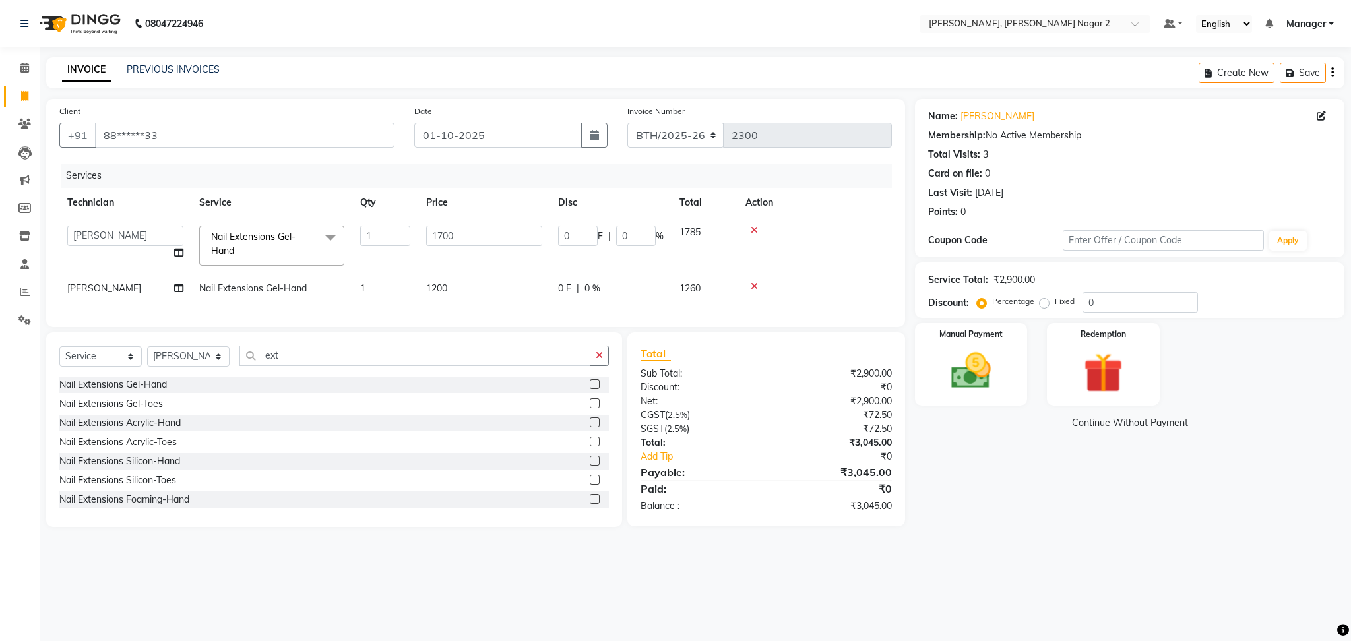
click at [642, 238] on input "0" at bounding box center [636, 236] width 40 height 20
type input "4.7"
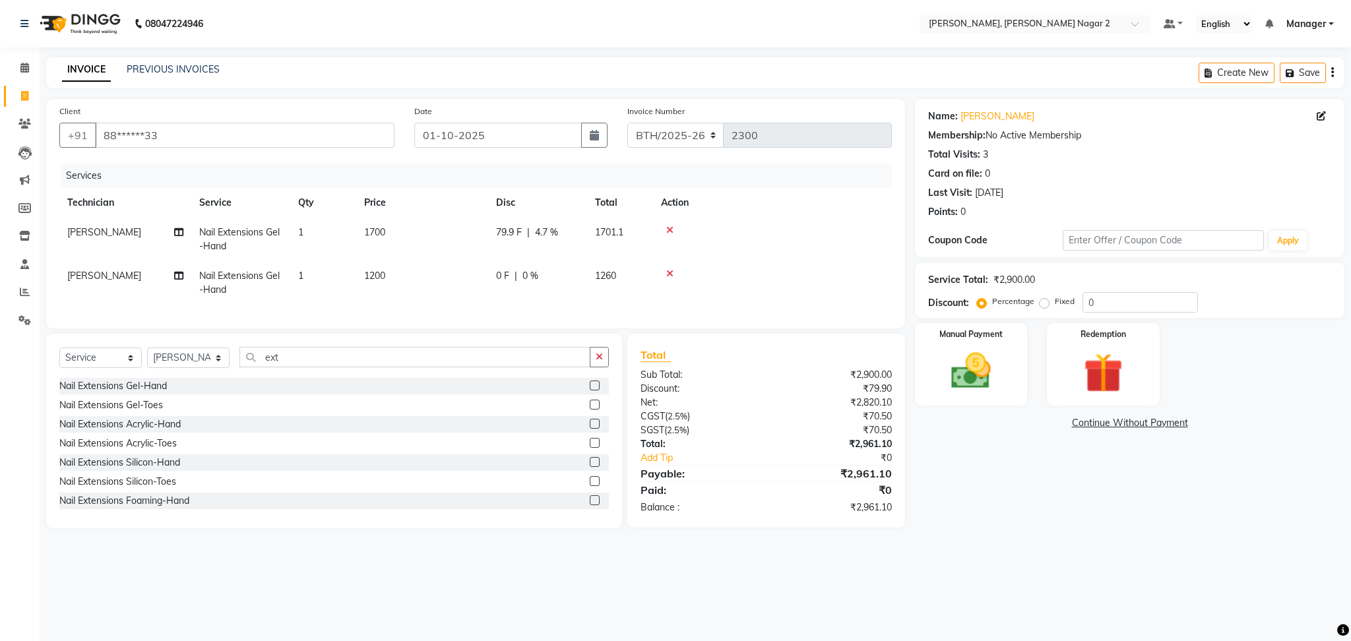
click at [106, 286] on td "[PERSON_NAME]" at bounding box center [125, 283] width 132 height 44
select select "75962"
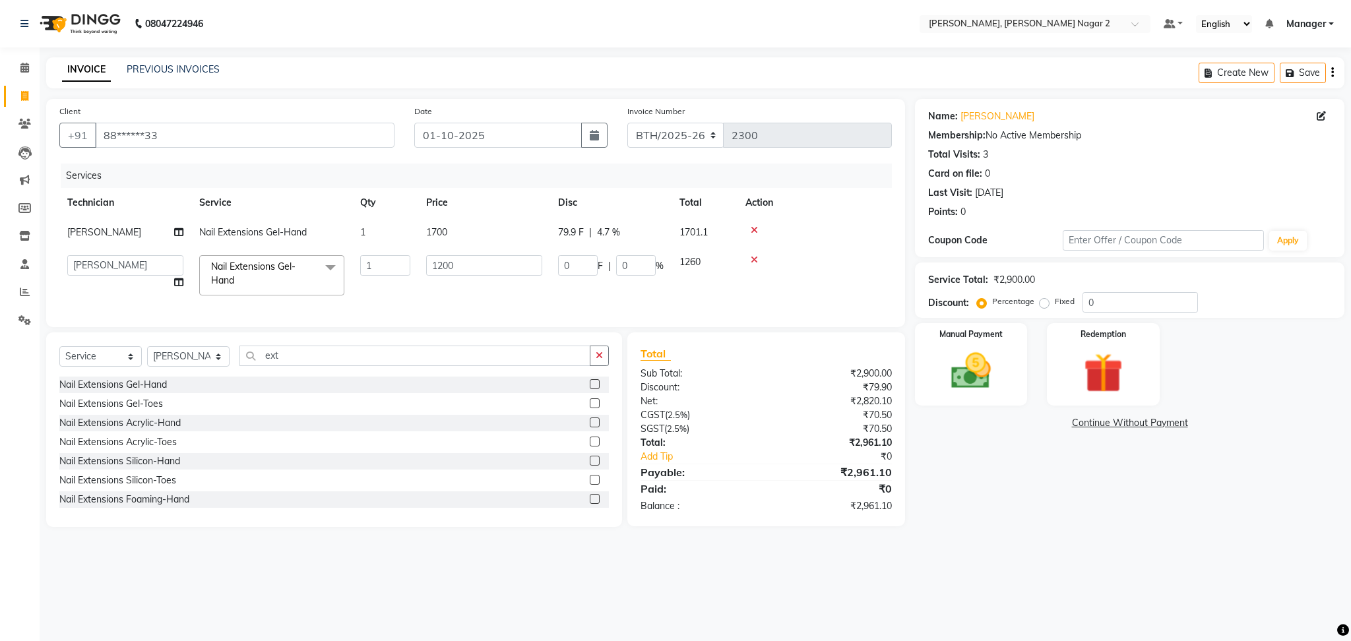
click at [106, 286] on td "Ankit [PERSON_NAME] Manager [PERSON_NAME] [PERSON_NAME] [PERSON_NAME] [PERSON_N…" at bounding box center [125, 275] width 132 height 56
click at [149, 256] on select "Ankit [PERSON_NAME] Manager [PERSON_NAME] [PERSON_NAME] [PERSON_NAME] [PERSON_N…" at bounding box center [125, 265] width 116 height 20
select select "89545"
click at [467, 269] on input "1200" at bounding box center [484, 265] width 116 height 20
type input "1700"
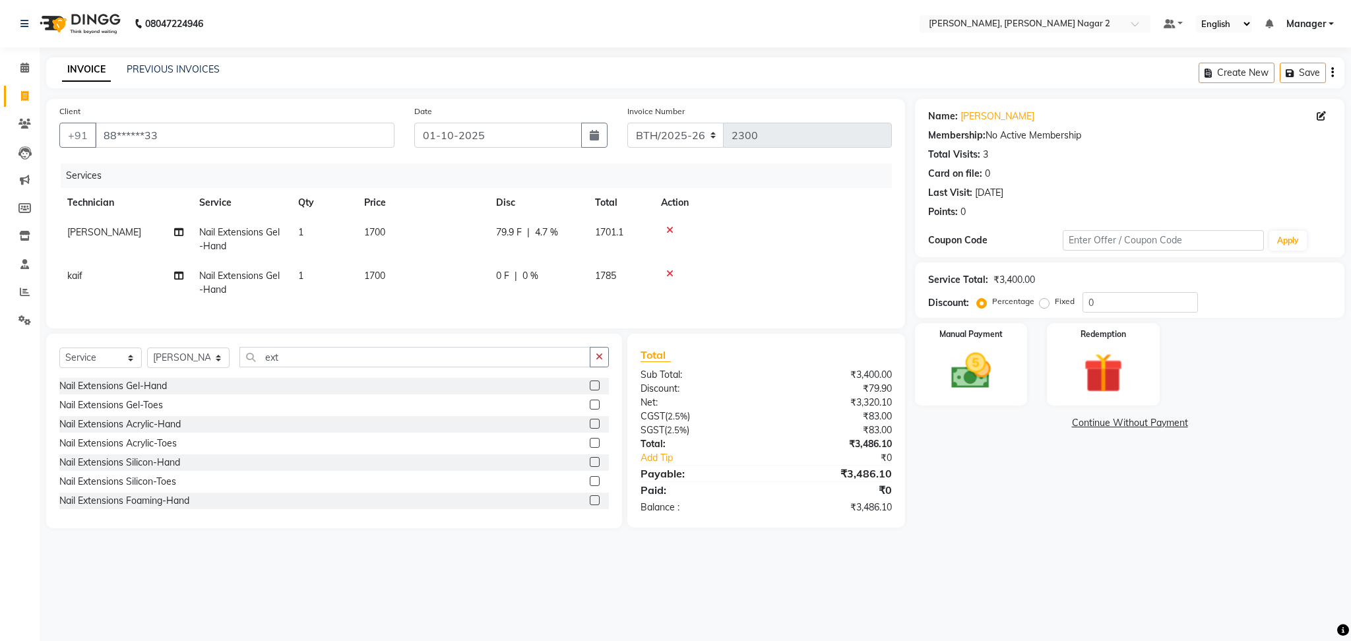
click at [631, 273] on td "1785" at bounding box center [620, 283] width 66 height 44
select select "89545"
click at [631, 273] on input "0" at bounding box center [636, 265] width 40 height 20
type input "4.7"
click at [166, 362] on select "Select Technician Ankit [PERSON_NAME] Manager [PERSON_NAME] [PERSON_NAME] [PERS…" at bounding box center [188, 358] width 82 height 20
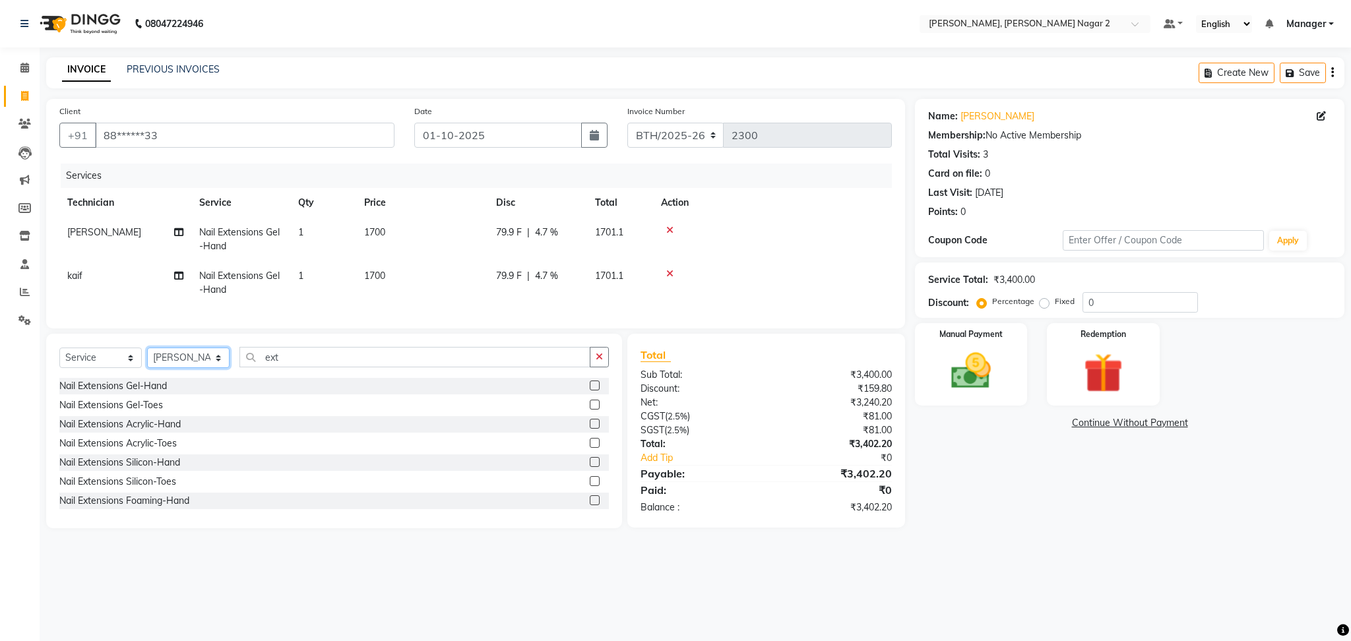
select select "89360"
click at [147, 362] on select "Select Technician Ankit [PERSON_NAME] Manager [PERSON_NAME] [PERSON_NAME] [PERS…" at bounding box center [188, 358] width 82 height 20
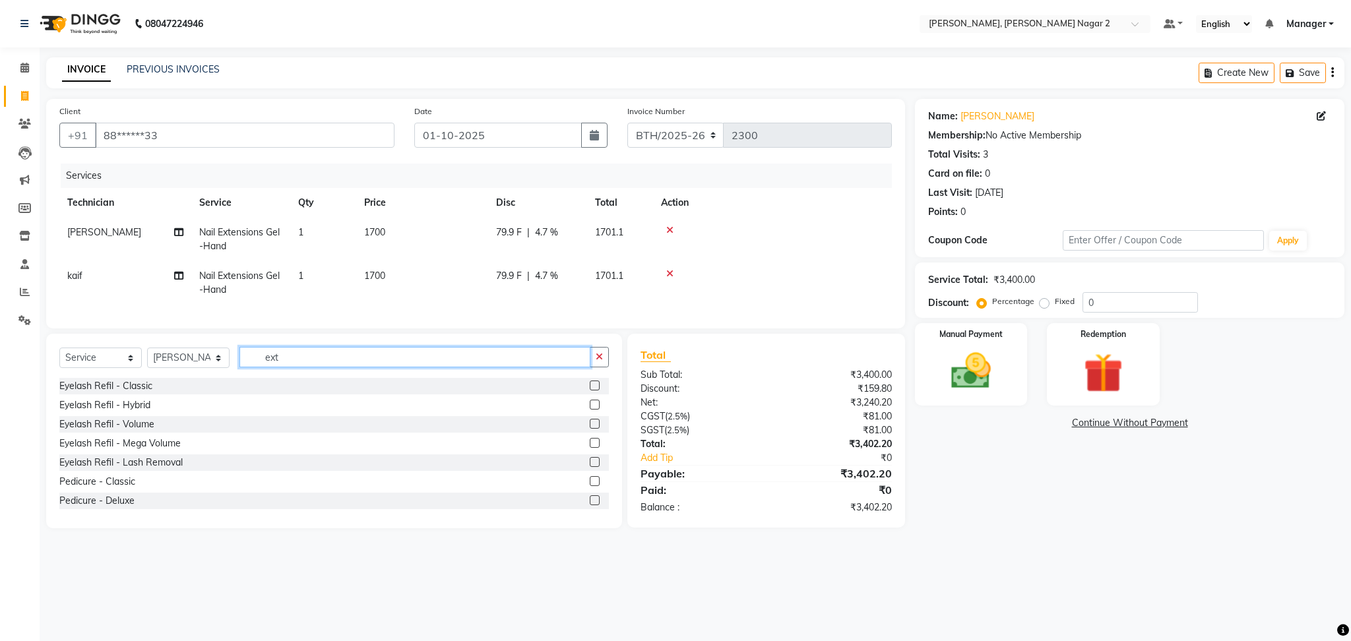
click at [297, 368] on input "ext" at bounding box center [415, 357] width 351 height 20
type input "e"
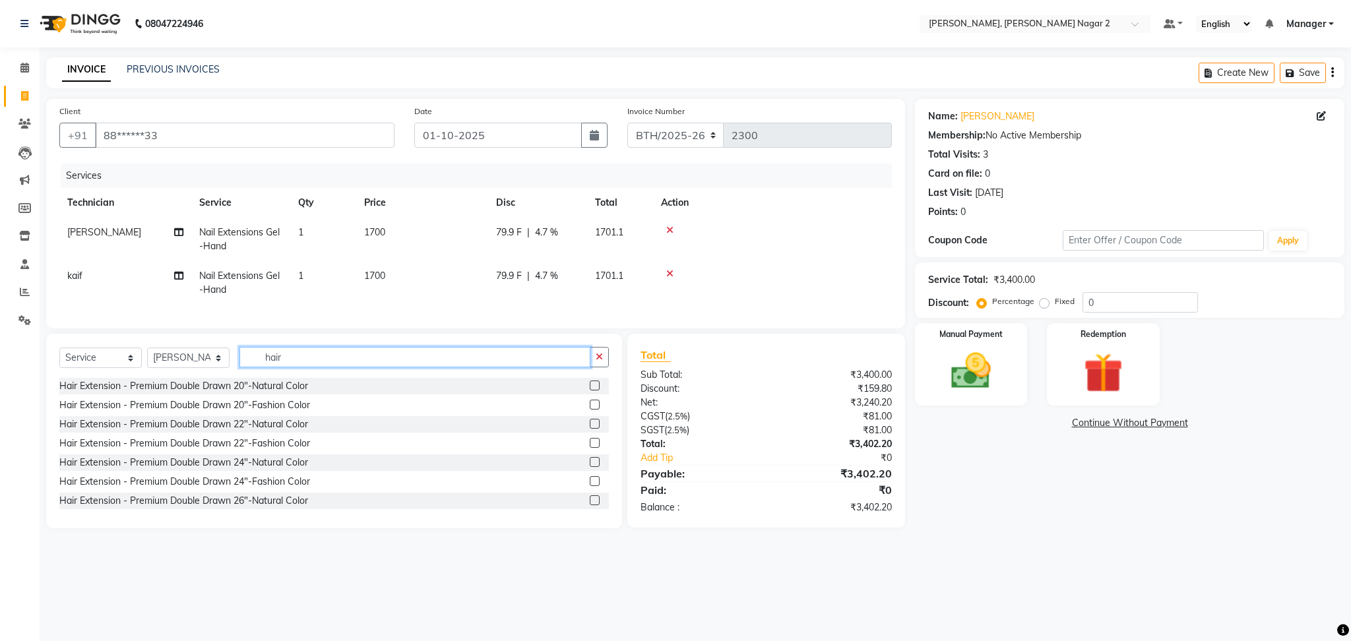
type input "hair"
click at [590, 391] on label at bounding box center [595, 386] width 10 height 10
click at [590, 391] on input "checkbox" at bounding box center [594, 386] width 9 height 9
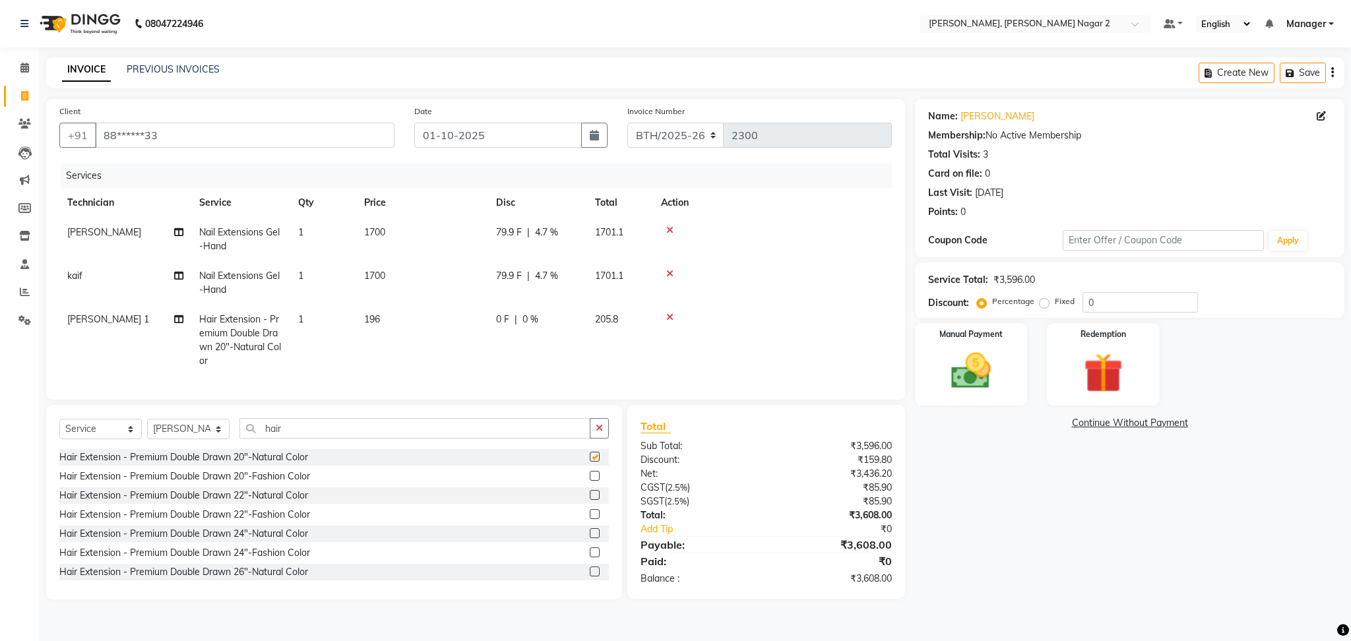
checkbox input "false"
click at [475, 329] on td "196" at bounding box center [422, 340] width 132 height 71
select select "89360"
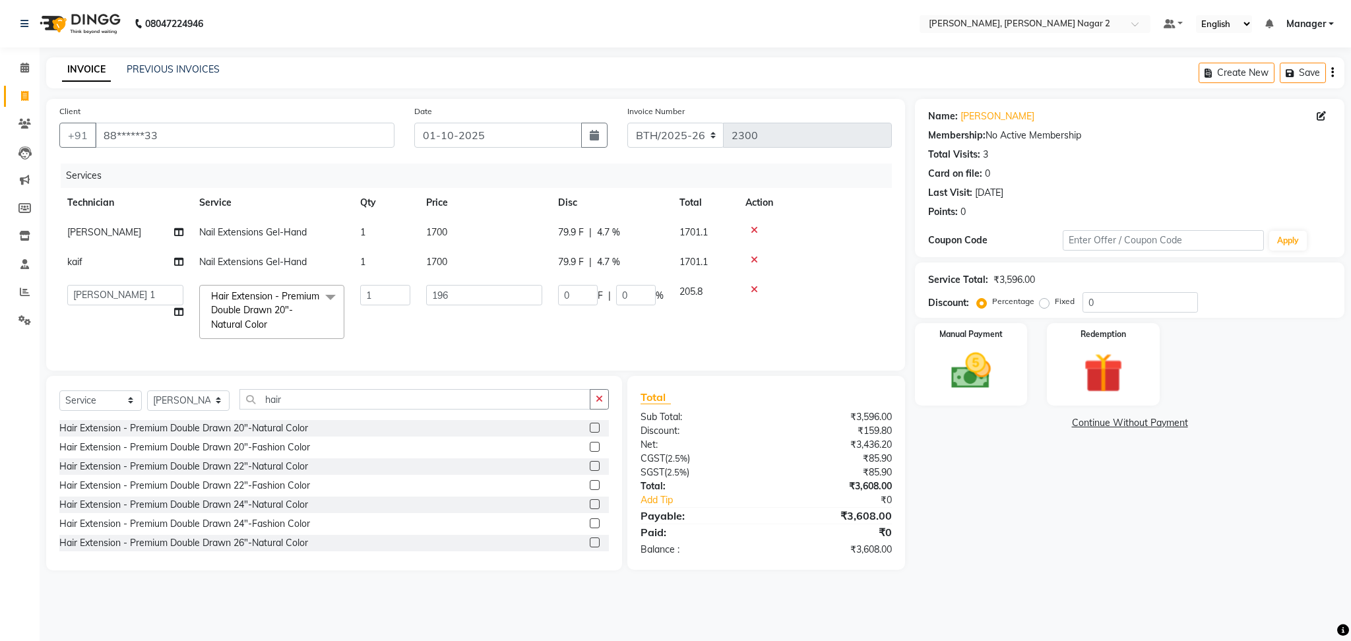
click at [475, 329] on td "196" at bounding box center [484, 312] width 132 height 70
click at [507, 302] on input "196" at bounding box center [484, 295] width 116 height 20
type input "1"
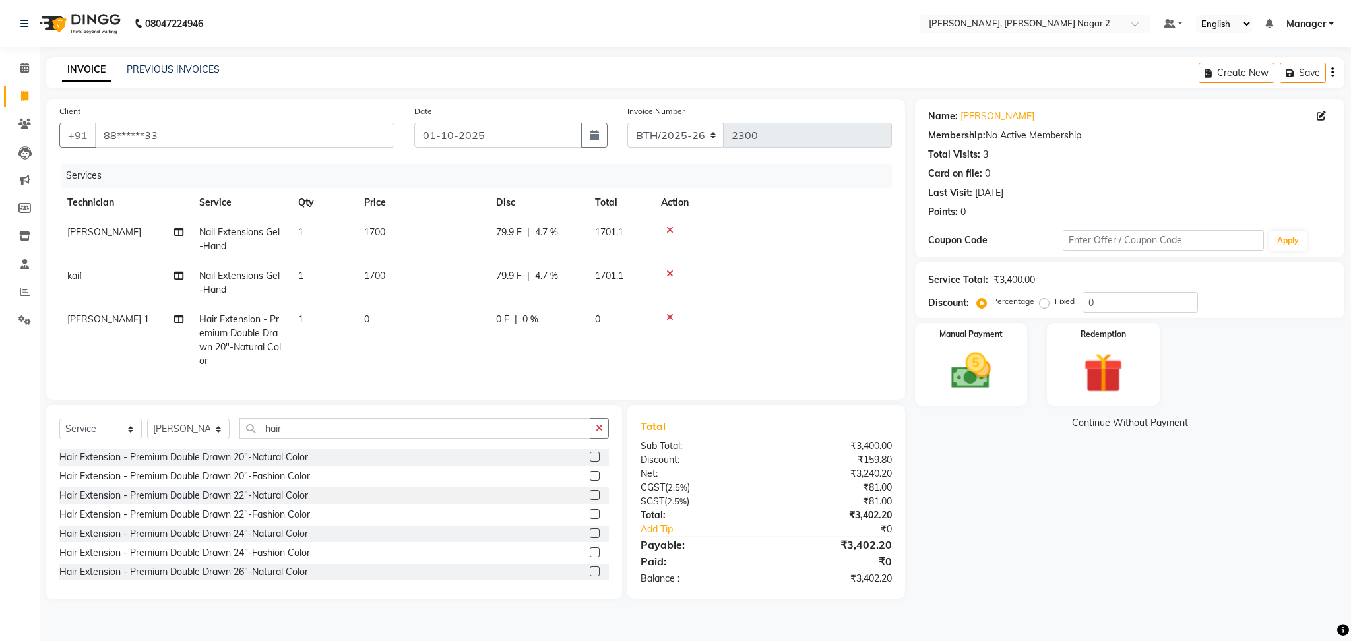
click at [420, 317] on td "0" at bounding box center [422, 340] width 132 height 71
select select "89360"
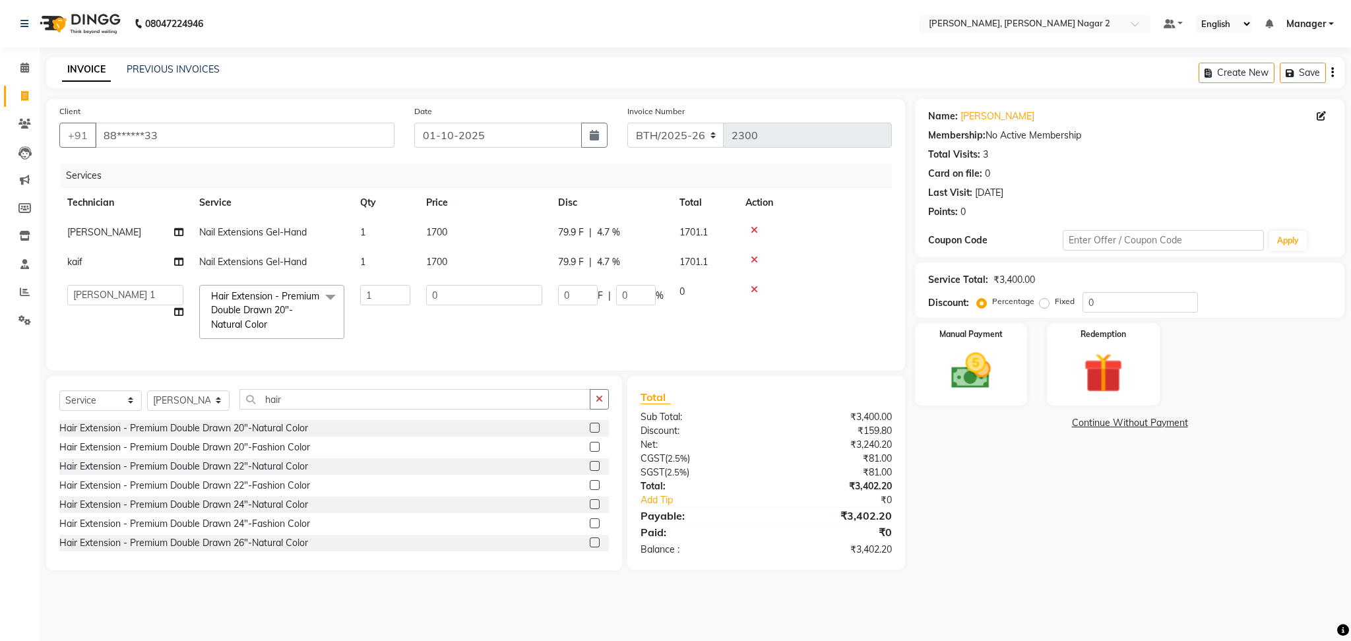
click at [420, 317] on td "0" at bounding box center [484, 312] width 132 height 70
click at [466, 300] on input "0" at bounding box center [484, 295] width 116 height 20
type input "1700"
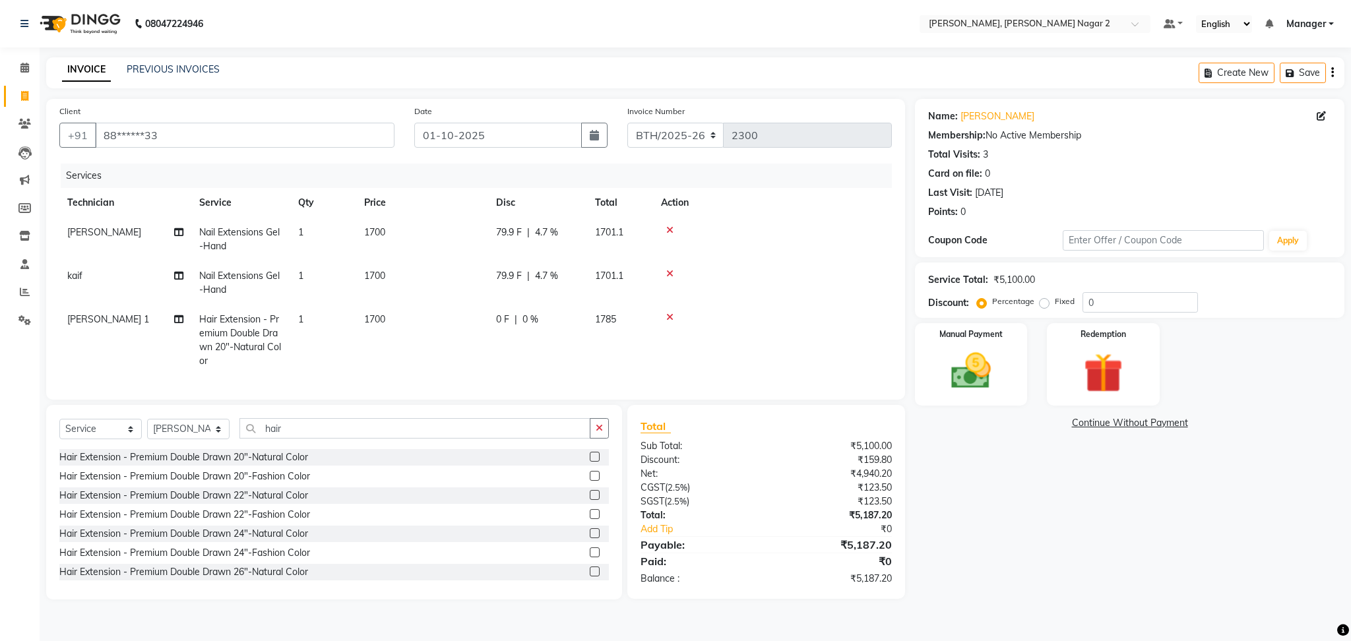
click at [639, 298] on td "1701.1" at bounding box center [620, 283] width 66 height 44
select select "89545"
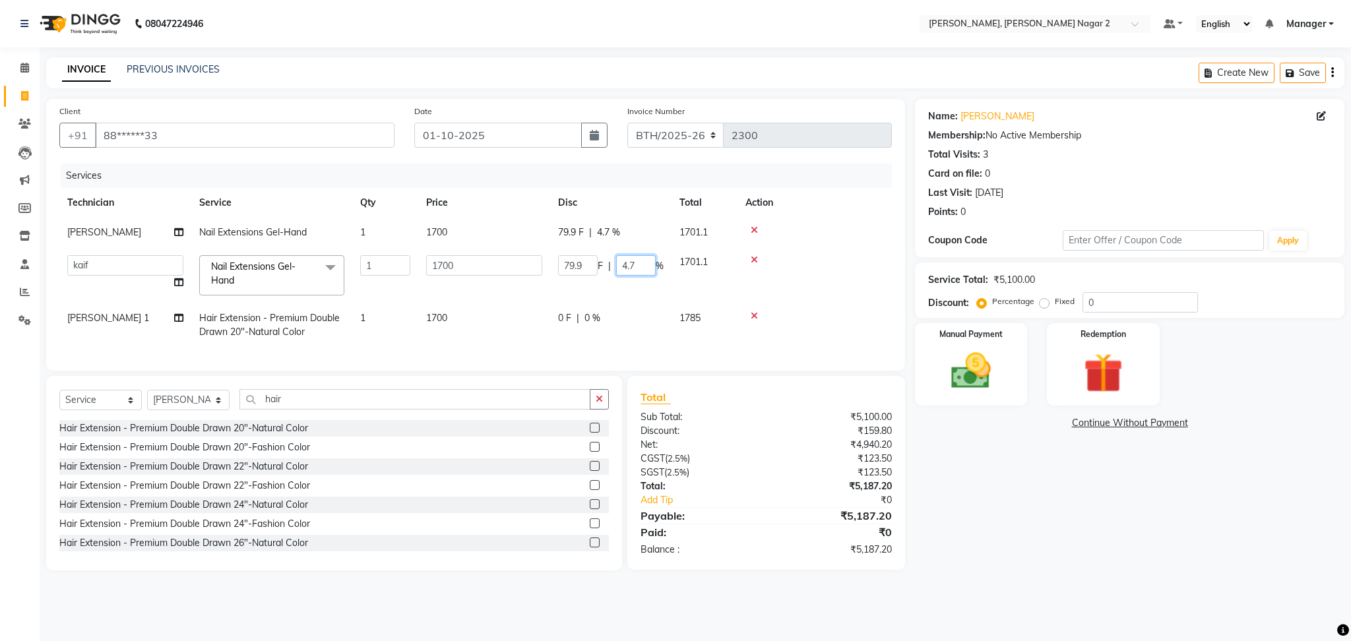
drag, startPoint x: 639, startPoint y: 298, endPoint x: 637, endPoint y: 323, distance: 25.8
click at [637, 323] on tbody "[PERSON_NAME] Extensions Gel-Hand 1 1700 79.9 F | 4.7 % 1701.1 Ankit Jack kaif …" at bounding box center [475, 282] width 833 height 129
click at [637, 323] on tr "[PERSON_NAME] 1 Hair Extension - Premium Double Drawn 20"-Natural Color 1 1700 …" at bounding box center [475, 326] width 833 height 44
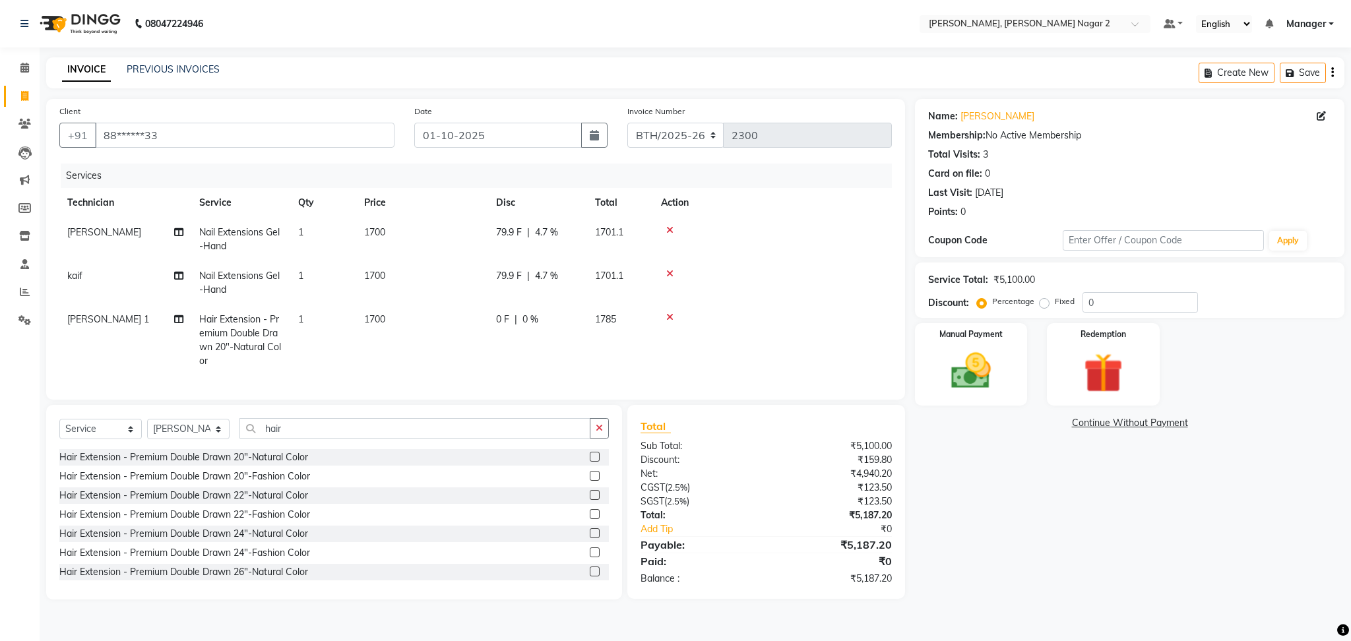
click at [637, 323] on td "1785" at bounding box center [620, 340] width 66 height 71
select select "89360"
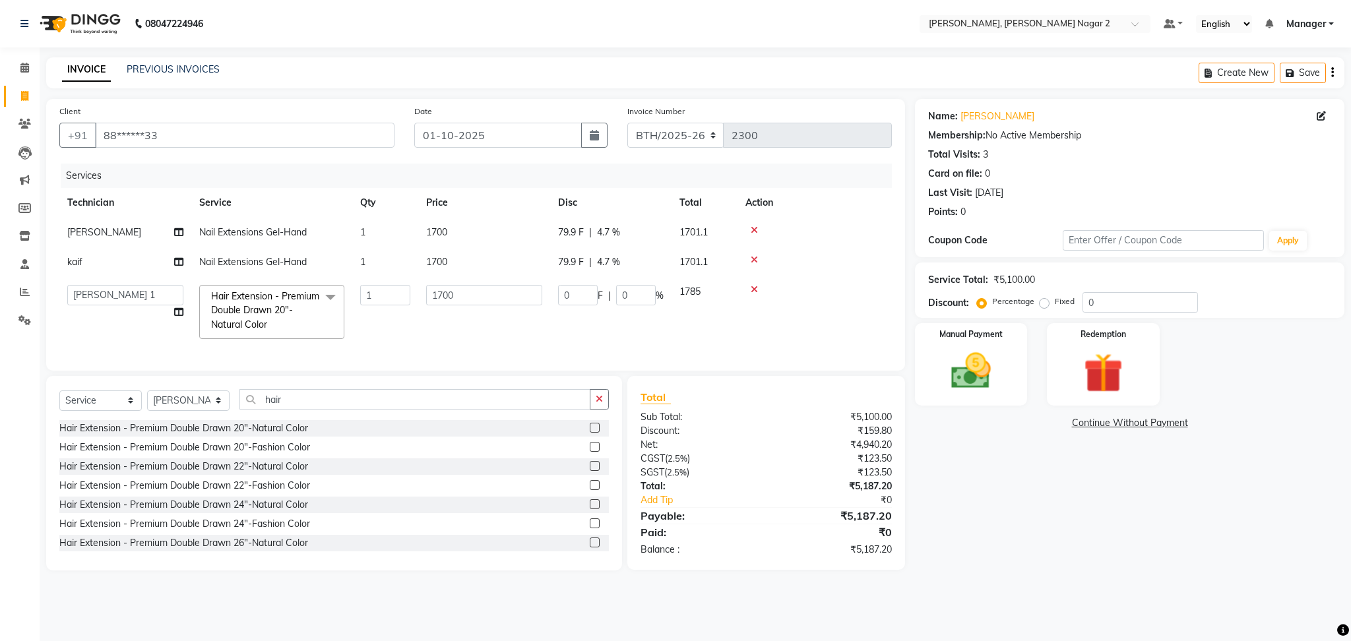
click at [637, 323] on td "0 F | 0 %" at bounding box center [610, 312] width 121 height 70
type input "4.7"
click at [160, 416] on div "Client +91 88******33 Date [DATE] Invoice Number BTH/2025-26 RED/2025-26 V/2025…" at bounding box center [475, 335] width 879 height 472
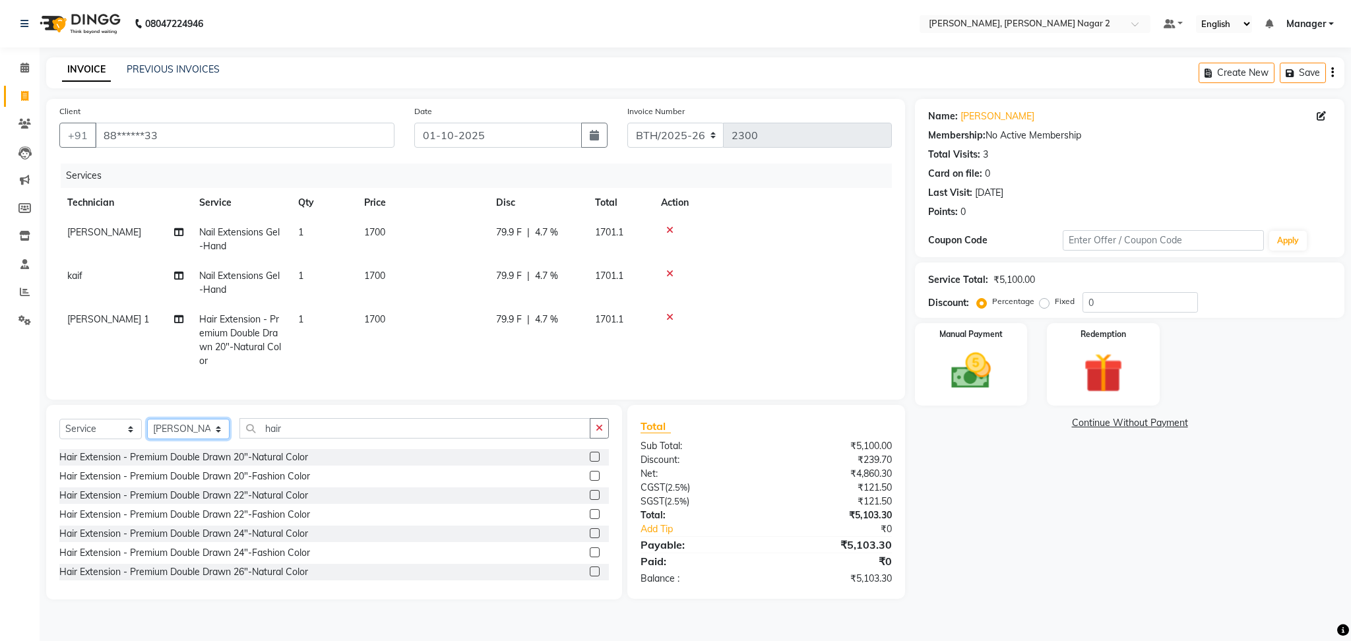
select select "52063"
click at [147, 433] on select "Select Technician Ankit [PERSON_NAME] Manager [PERSON_NAME] [PERSON_NAME] [PERS…" at bounding box center [188, 429] width 82 height 20
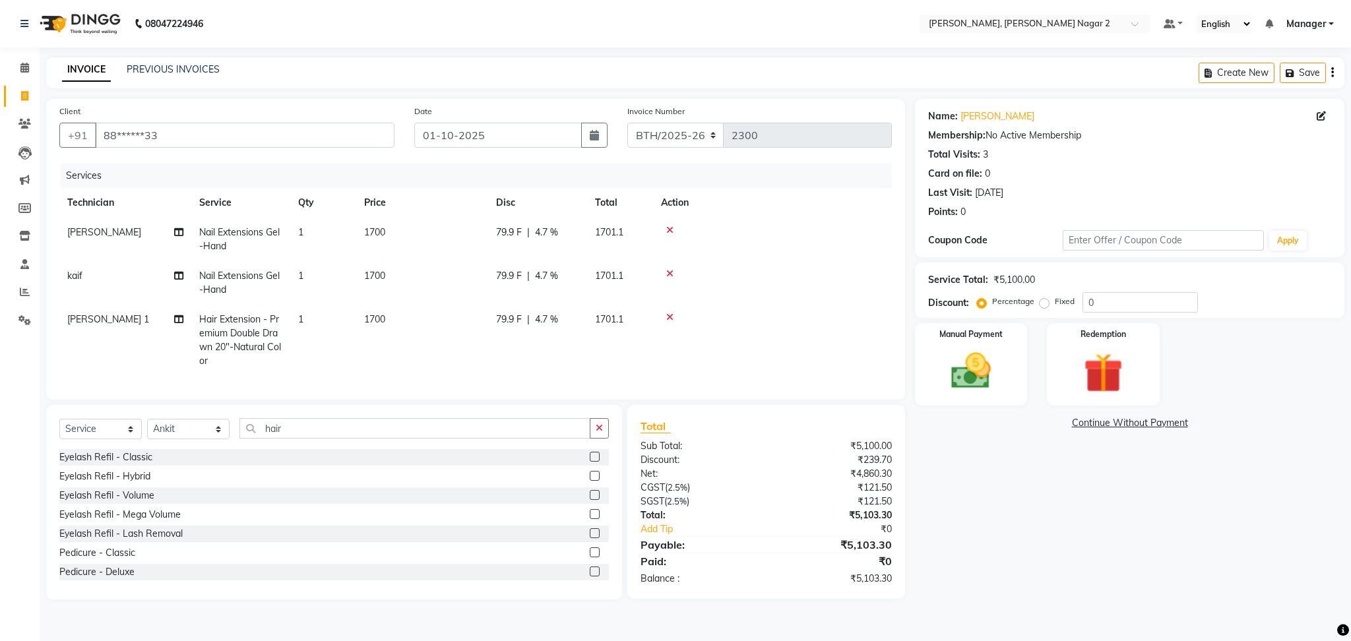
click at [314, 428] on div "Select Service Product Membership Package Voucher Prepaid Gift Card Select Tech…" at bounding box center [334, 502] width 576 height 195
click at [306, 439] on input "hair" at bounding box center [415, 428] width 351 height 20
type input "h"
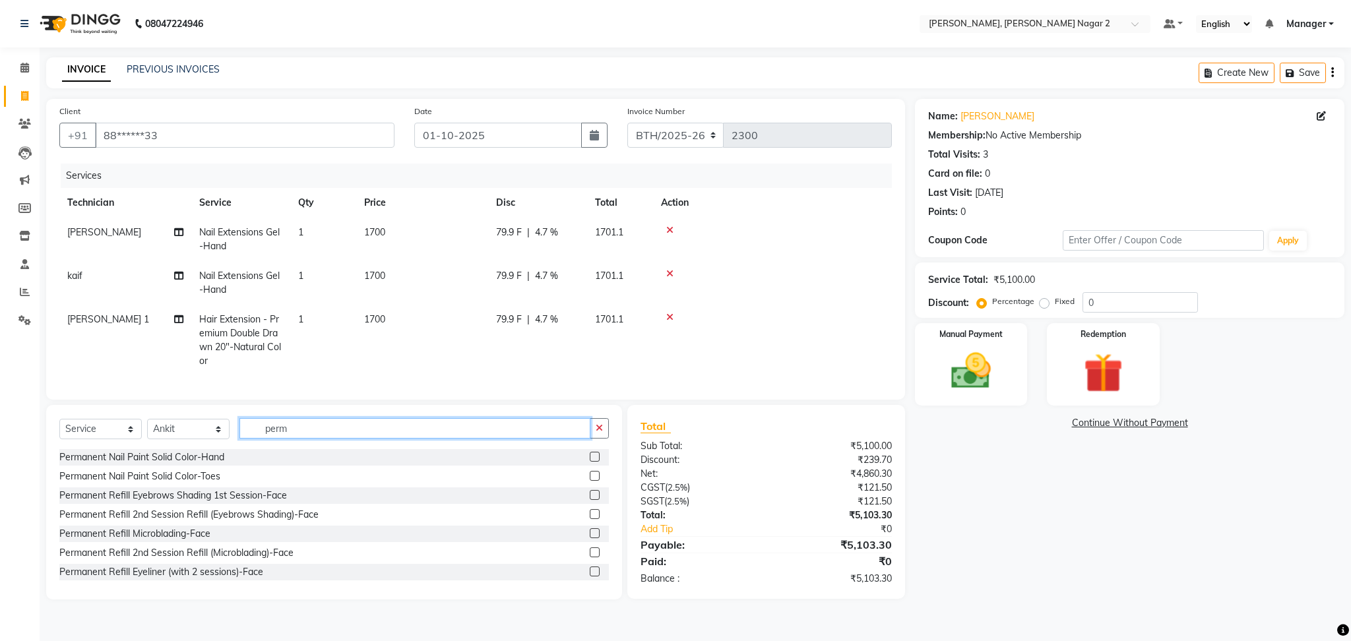
type input "perm"
click at [590, 462] on label at bounding box center [595, 457] width 10 height 10
click at [590, 462] on input "checkbox" at bounding box center [594, 457] width 9 height 9
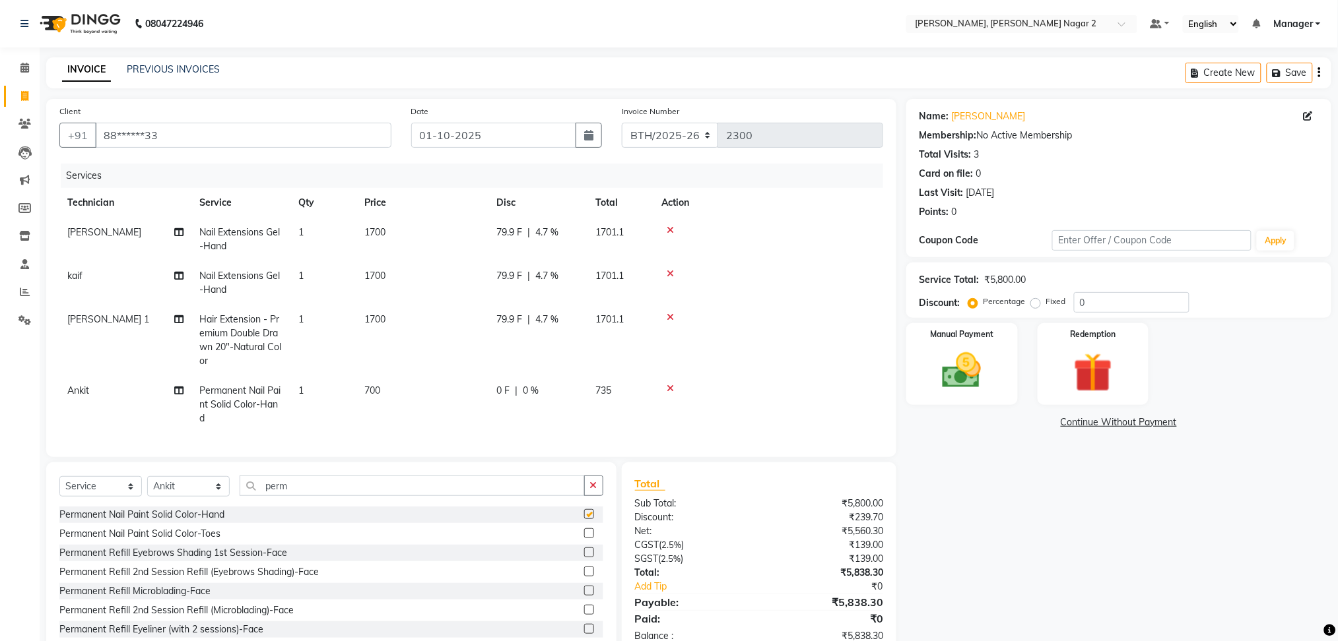
checkbox input "false"
click at [382, 397] on td "700" at bounding box center [422, 404] width 132 height 57
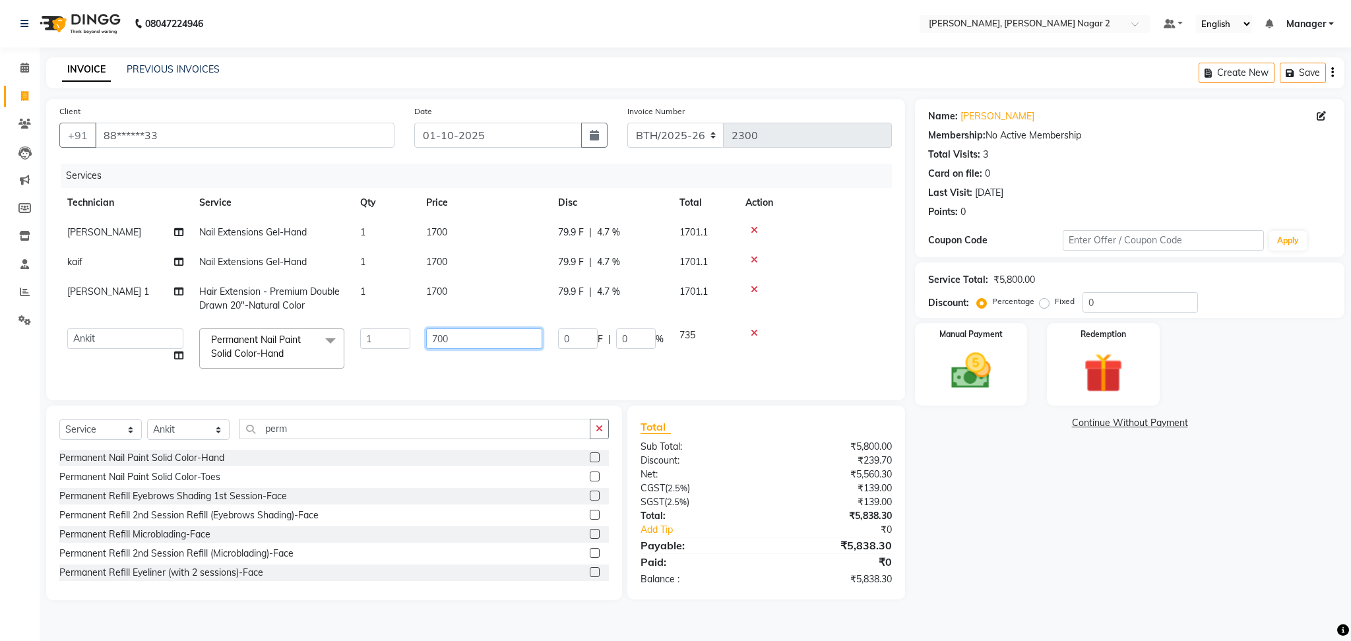
click at [461, 331] on input "700" at bounding box center [484, 339] width 116 height 20
type input "7"
type input "900"
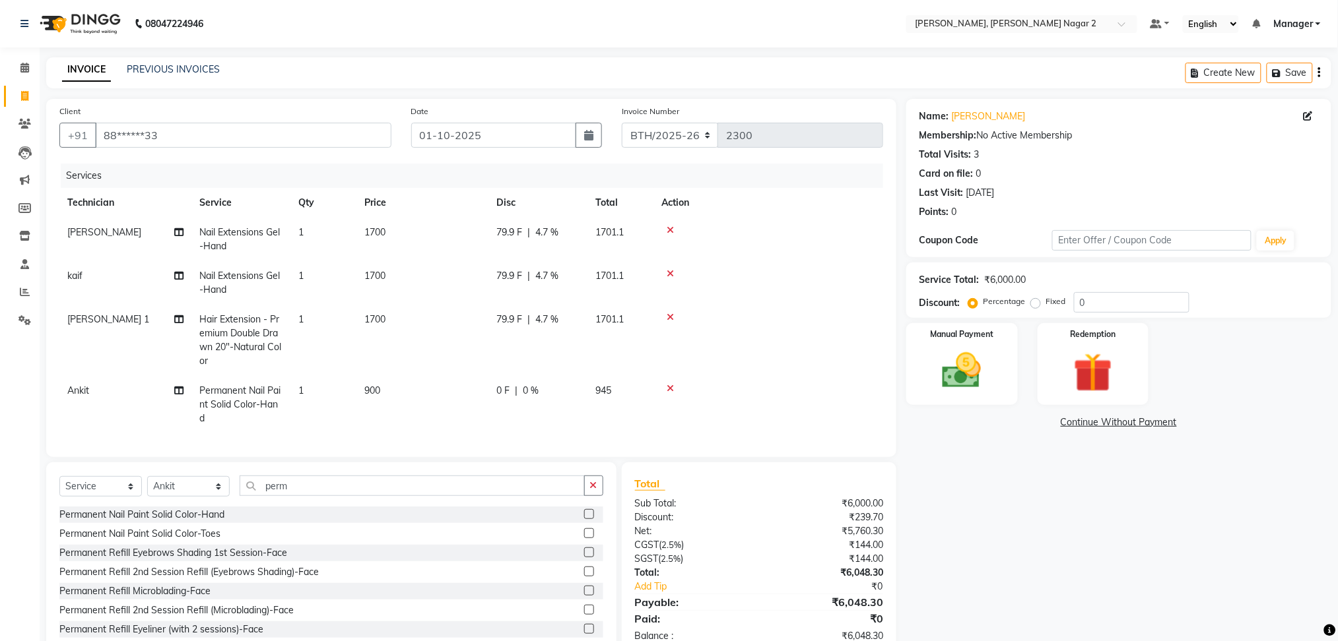
click at [634, 336] on td "1701.1" at bounding box center [620, 340] width 66 height 71
click at [587, 336] on td "79.9 F | 4.7 %" at bounding box center [537, 340] width 99 height 71
select select "89360"
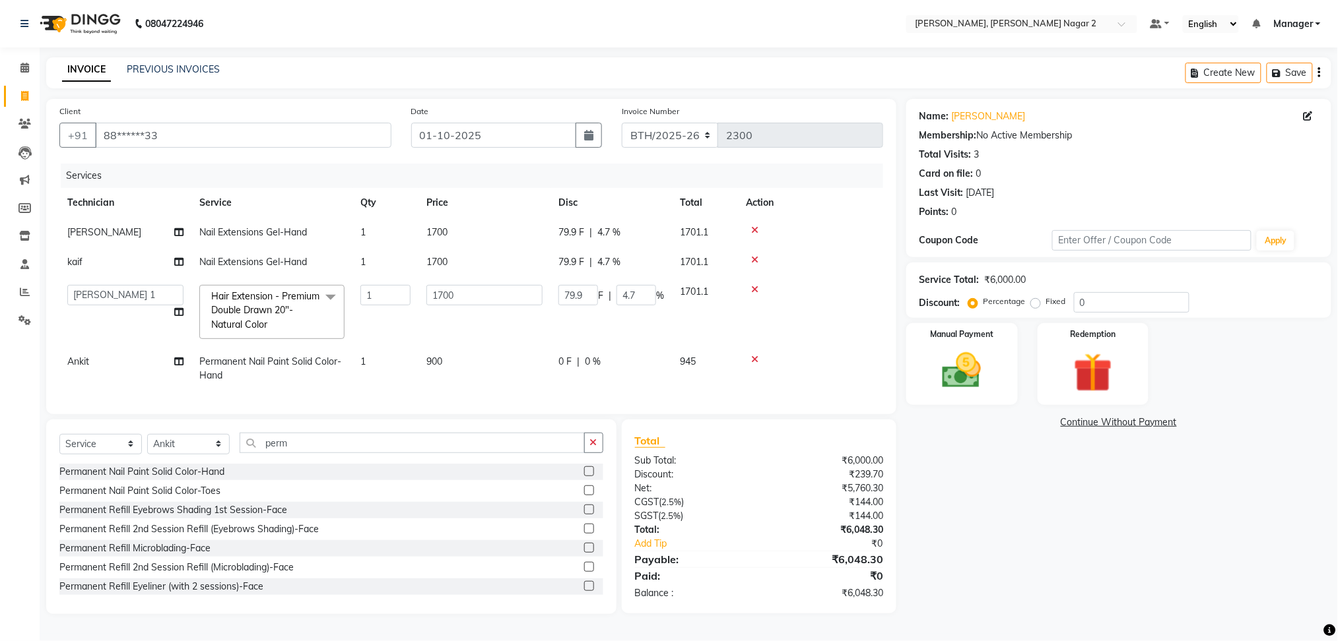
drag, startPoint x: 634, startPoint y: 352, endPoint x: 634, endPoint y: 360, distance: 7.3
click at [634, 360] on td "0 F | 0 %" at bounding box center [610, 369] width 121 height 44
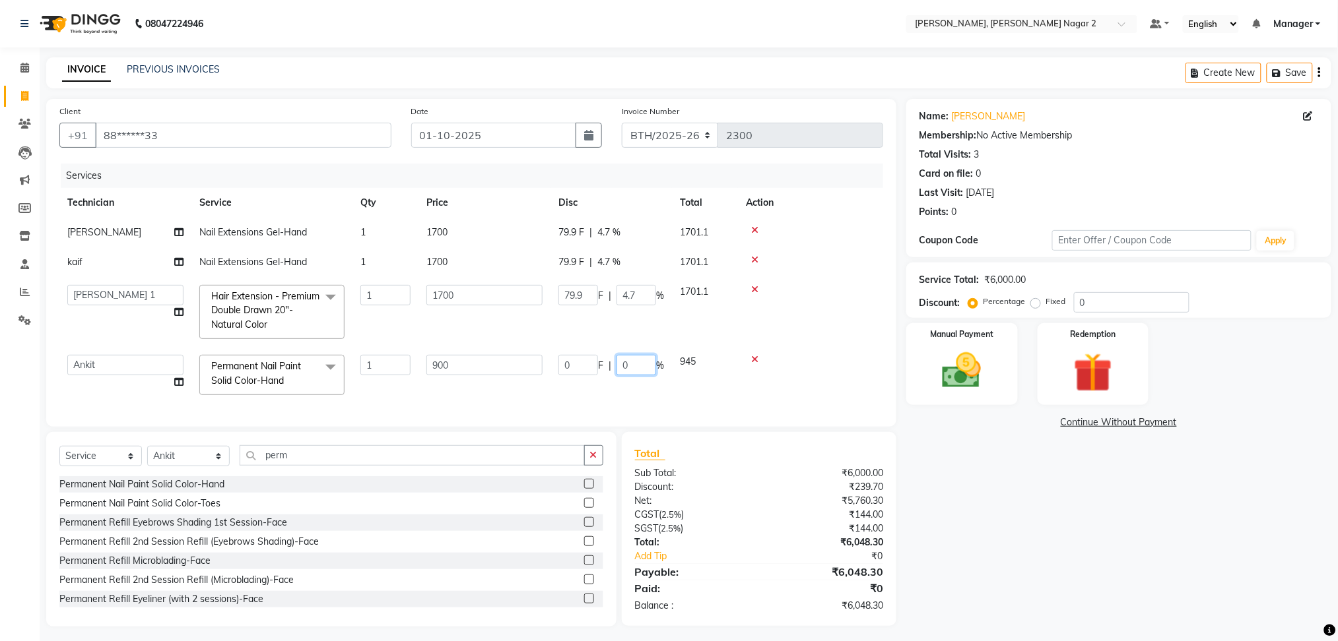
click at [634, 360] on input "0" at bounding box center [636, 365] width 40 height 20
type input "4.7"
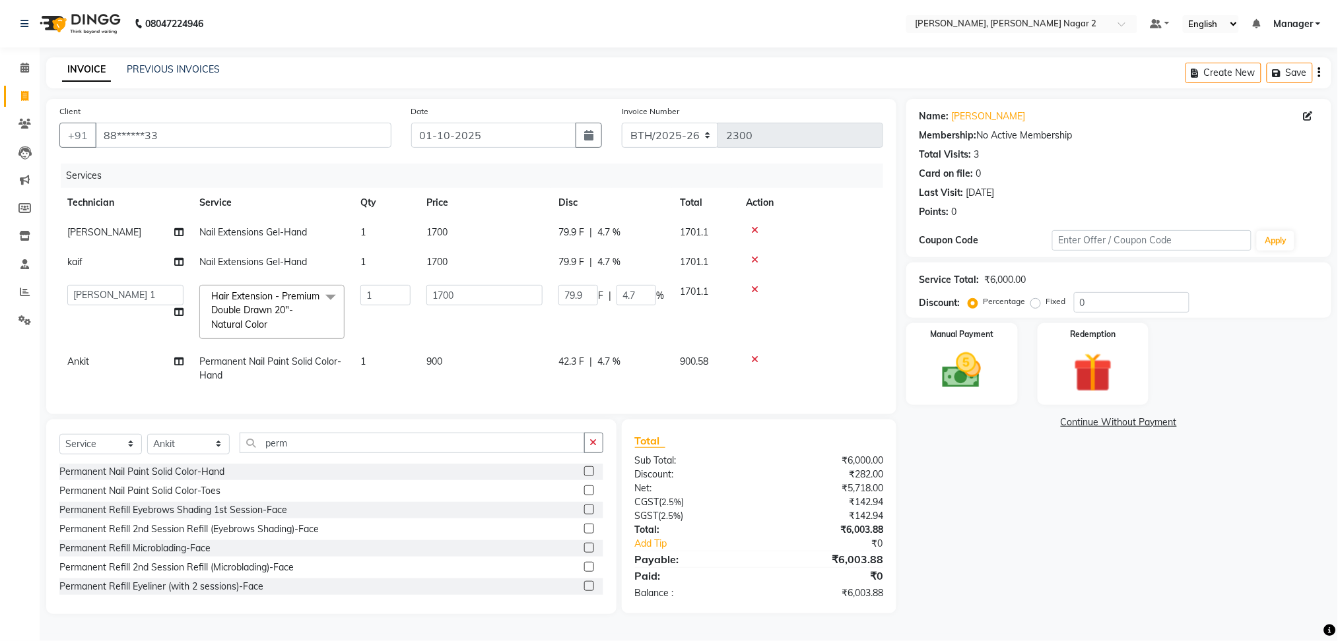
click at [1130, 584] on div "Name: [PERSON_NAME] Membership: No Active Membership Total Visits: 3 Card on fi…" at bounding box center [1123, 356] width 435 height 515
click at [978, 367] on img at bounding box center [961, 371] width 66 height 47
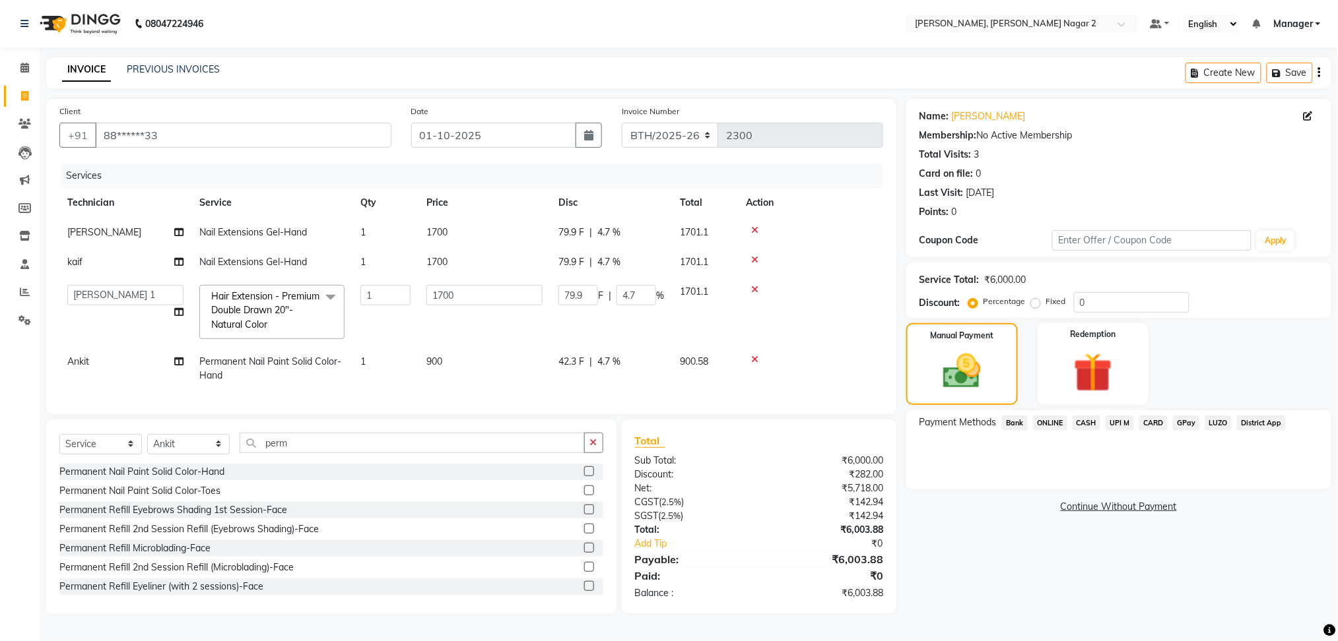
click at [1046, 426] on span "ONLINE" at bounding box center [1050, 423] width 34 height 15
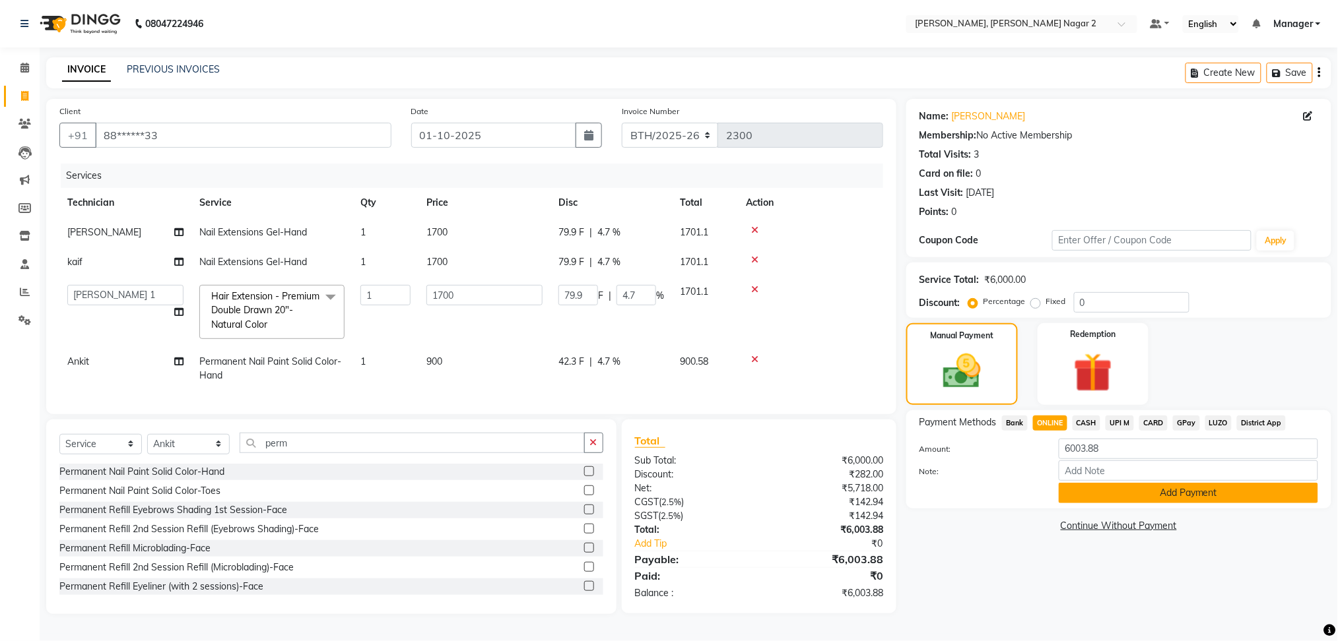
click at [1165, 502] on button "Add Payment" at bounding box center [1187, 493] width 259 height 20
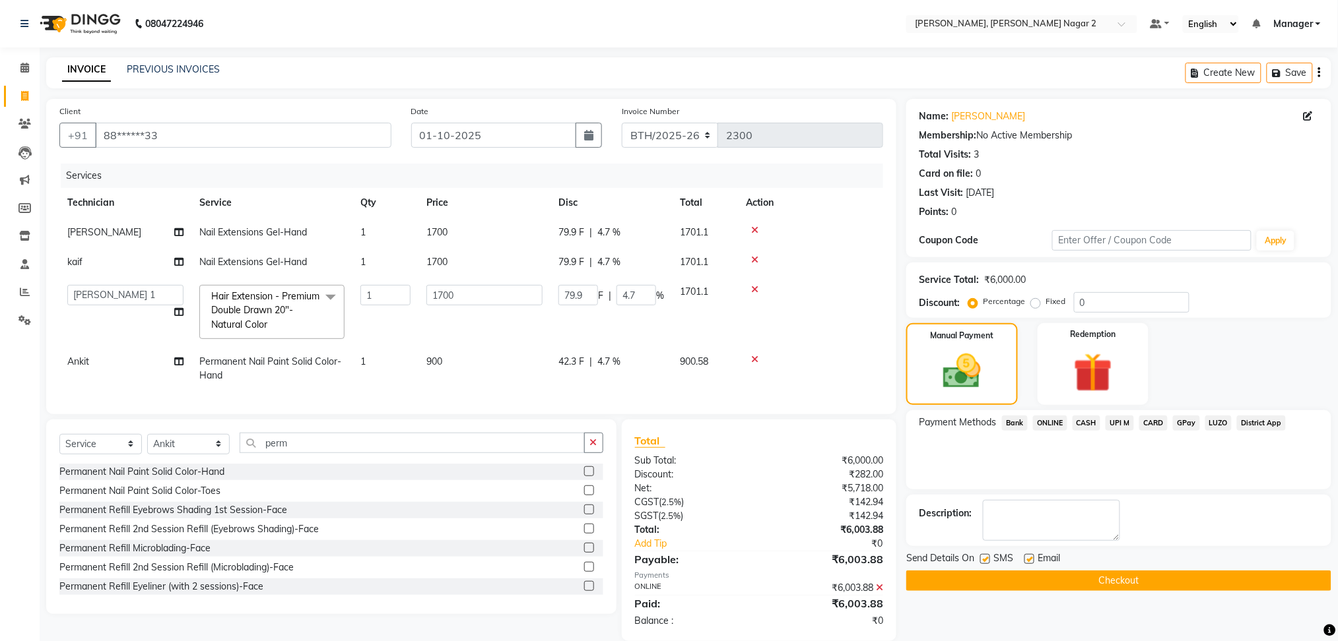
click at [1172, 581] on button "Checkout" at bounding box center [1118, 581] width 425 height 20
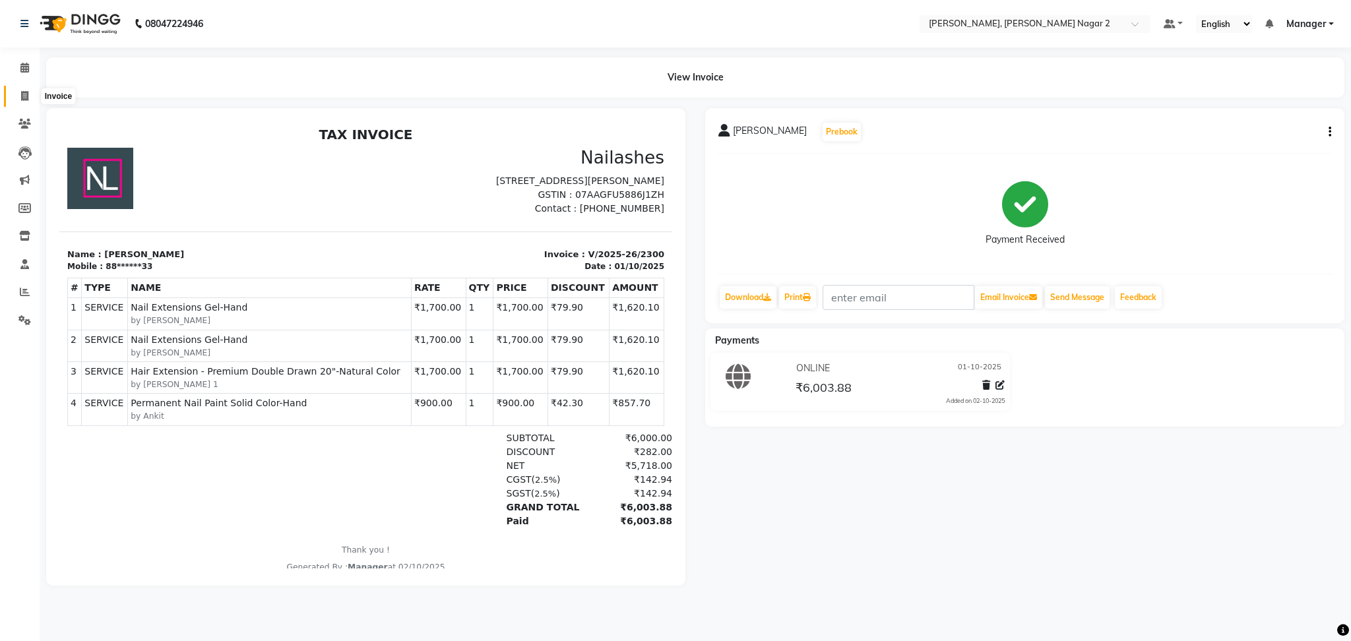
click at [22, 97] on icon at bounding box center [24, 96] width 7 height 10
select select "service"
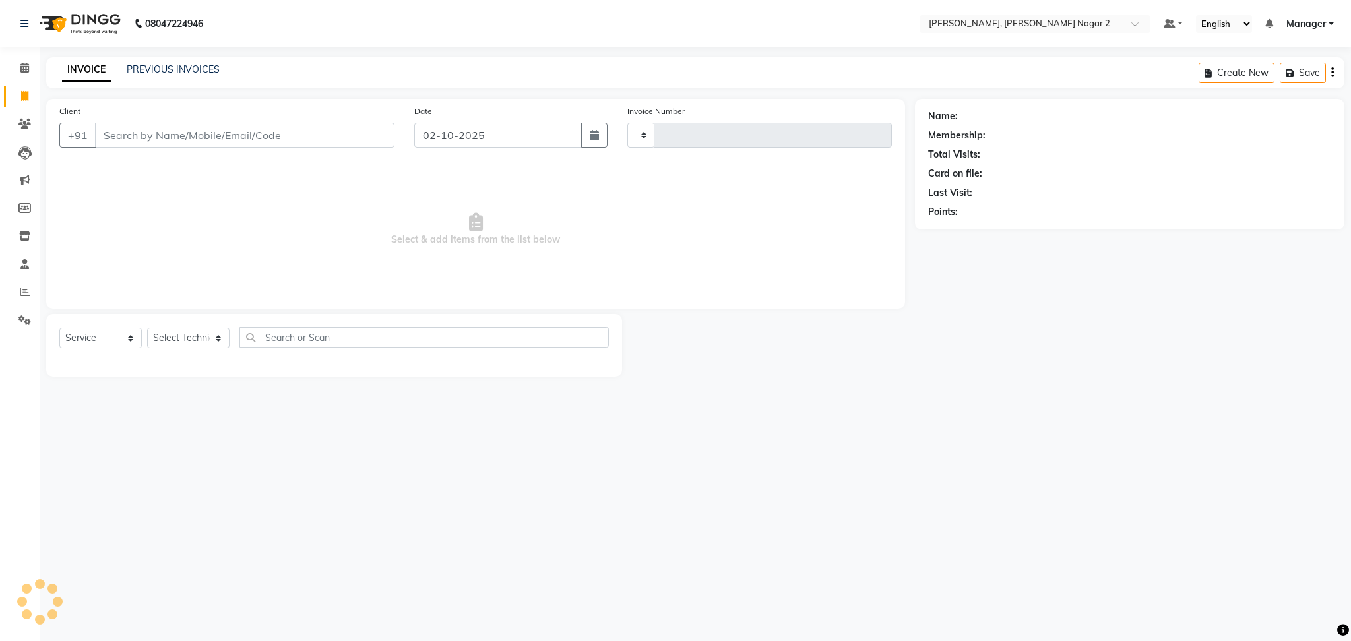
type input "2301"
select select "4241"
click at [156, 66] on link "PREVIOUS INVOICES" at bounding box center [173, 69] width 93 height 12
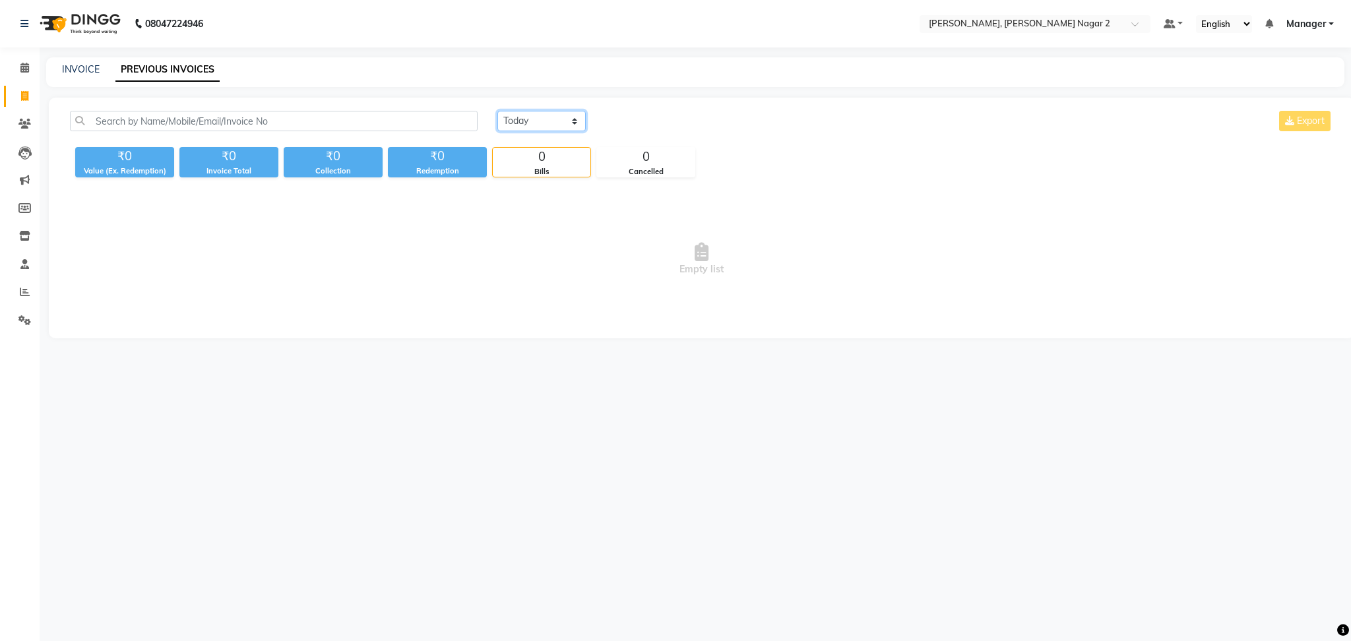
click at [523, 122] on select "[DATE] [DATE] Custom Range" at bounding box center [542, 121] width 88 height 20
select select "[DATE]"
click at [498, 111] on select "[DATE] [DATE] Custom Range" at bounding box center [542, 121] width 88 height 20
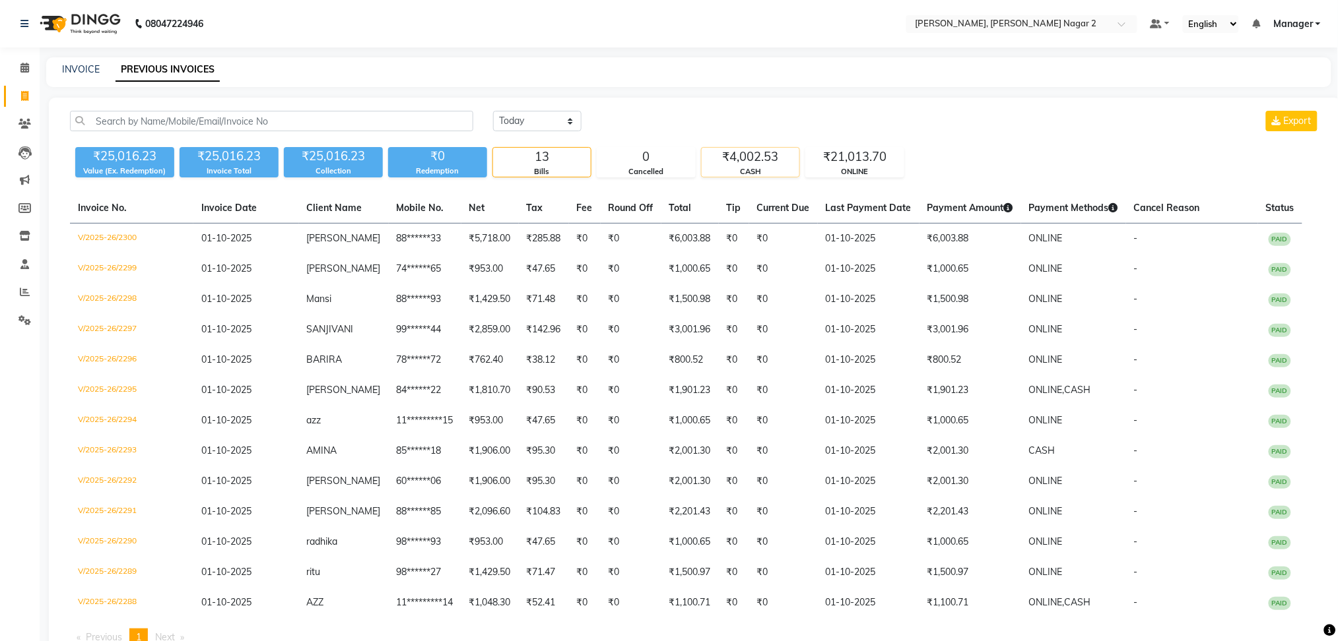
click at [726, 166] on div "CASH" at bounding box center [750, 171] width 98 height 11
